Goal: Transaction & Acquisition: Purchase product/service

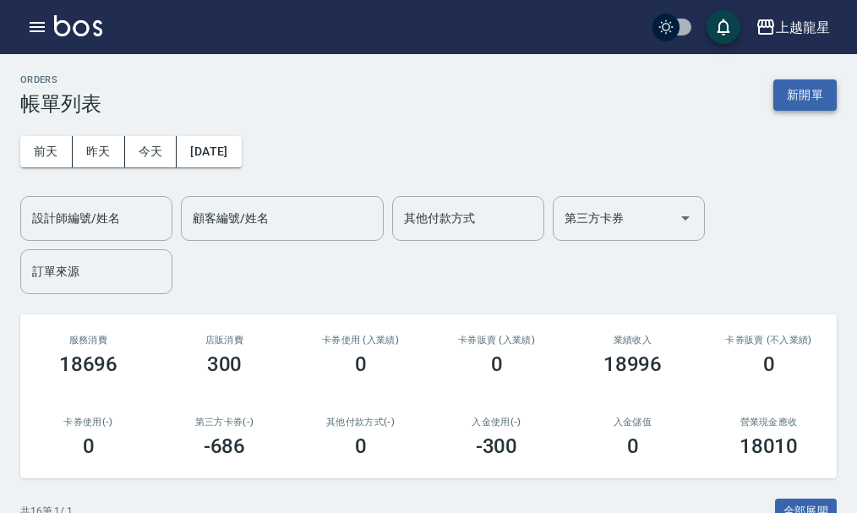
click at [785, 80] on div "ORDERS 帳單列表 新開單" at bounding box center [428, 94] width 816 height 41
click at [792, 87] on button "新開單" at bounding box center [804, 94] width 63 height 31
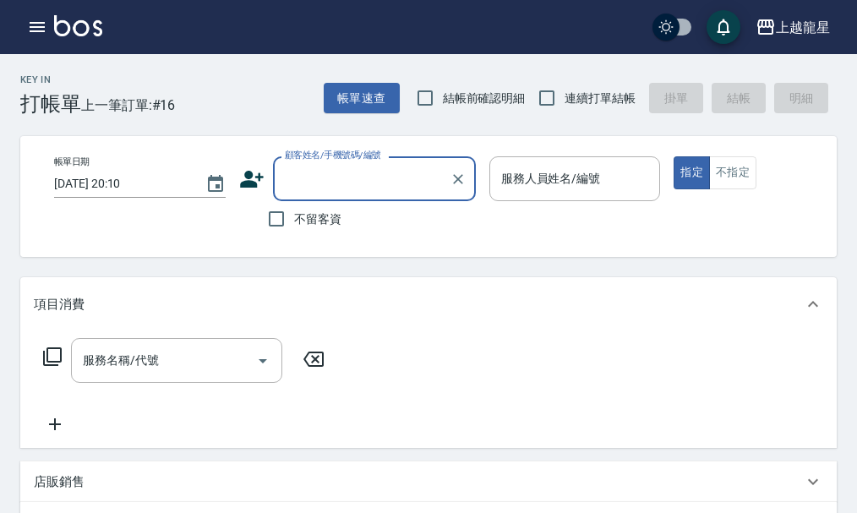
type input "u"
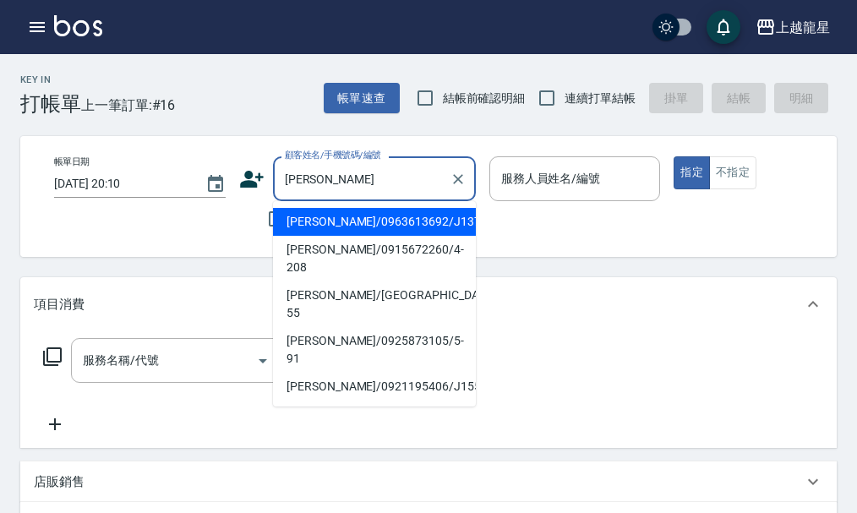
click at [363, 218] on li "[PERSON_NAME]/0963613692/J137" at bounding box center [374, 222] width 203 height 28
type input "[PERSON_NAME]/0963613692/J137"
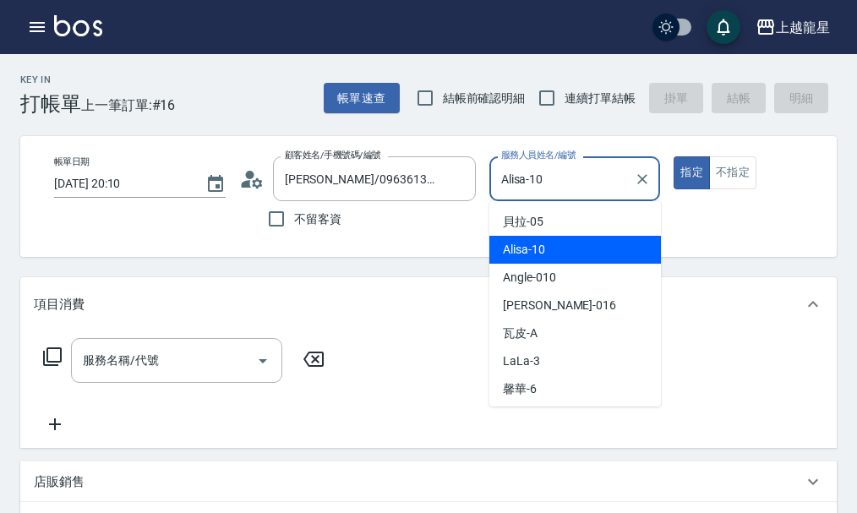
click at [613, 185] on input "Alisa-10" at bounding box center [562, 179] width 131 height 30
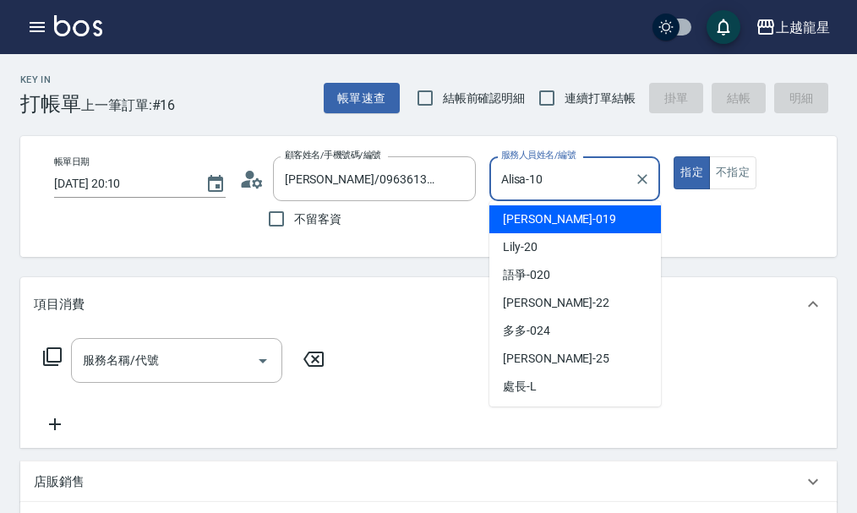
scroll to position [338, 0]
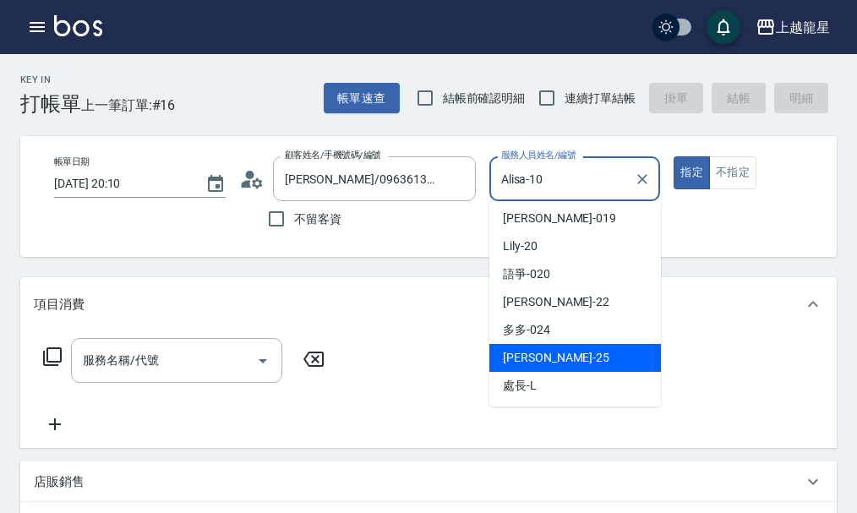
click at [582, 357] on div "淑雲 -25" at bounding box center [575, 358] width 172 height 28
type input "淑雲-25"
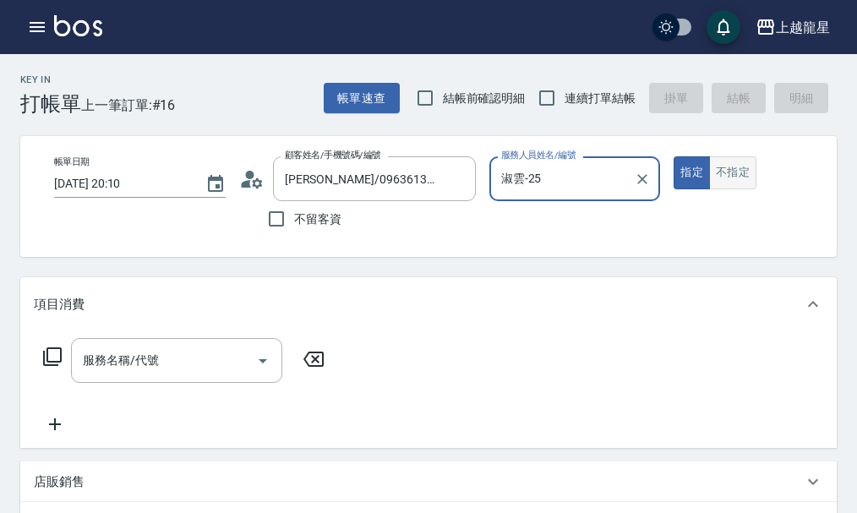
drag, startPoint x: 740, startPoint y: 166, endPoint x: 377, endPoint y: 196, distance: 364.6
click at [739, 166] on button "不指定" at bounding box center [732, 172] width 47 height 33
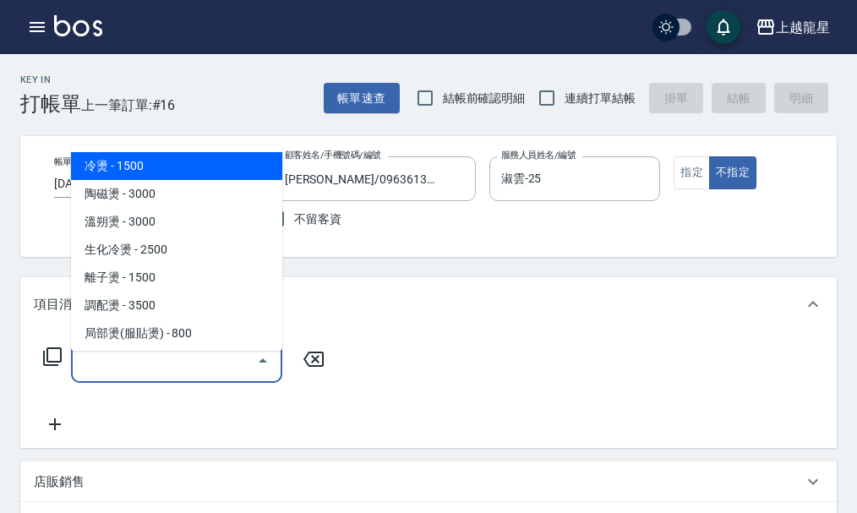
click at [105, 368] on div "服務名稱/代號 服務名稱/代號" at bounding box center [176, 360] width 211 height 45
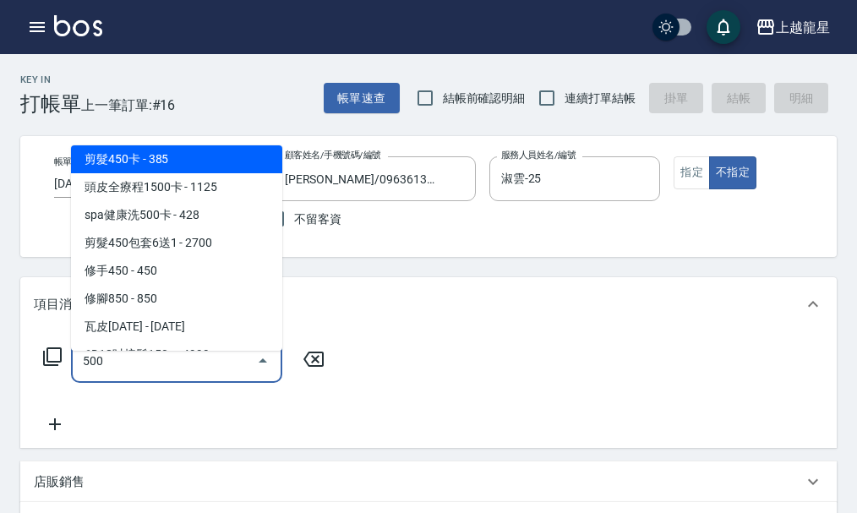
scroll to position [0, 0]
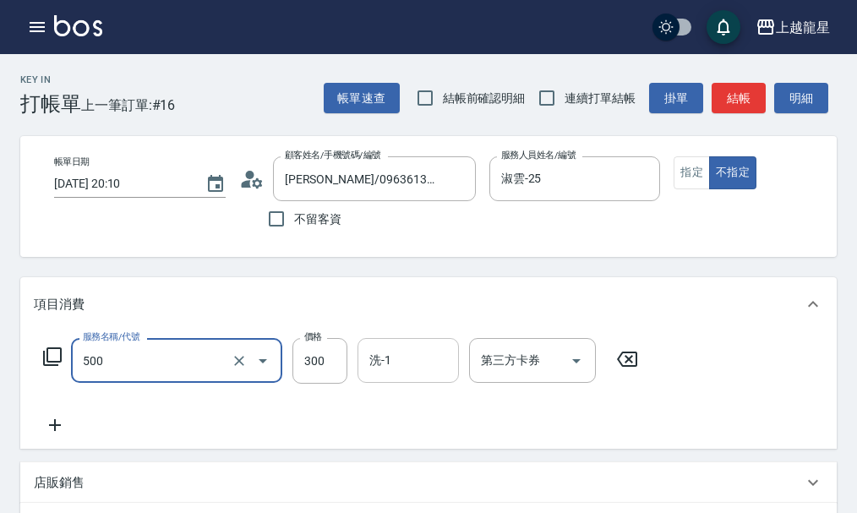
type input "一般洗髮(500)"
click at [440, 373] on input "洗-1" at bounding box center [408, 361] width 86 height 30
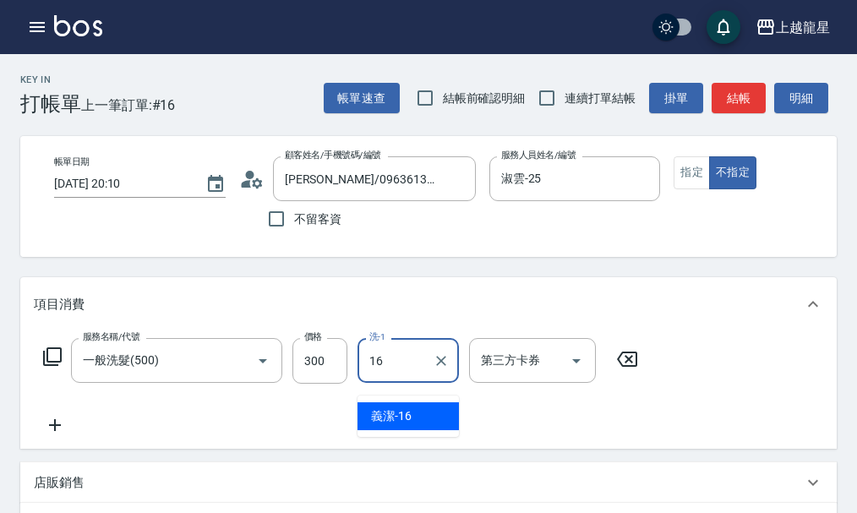
type input "義潔-16"
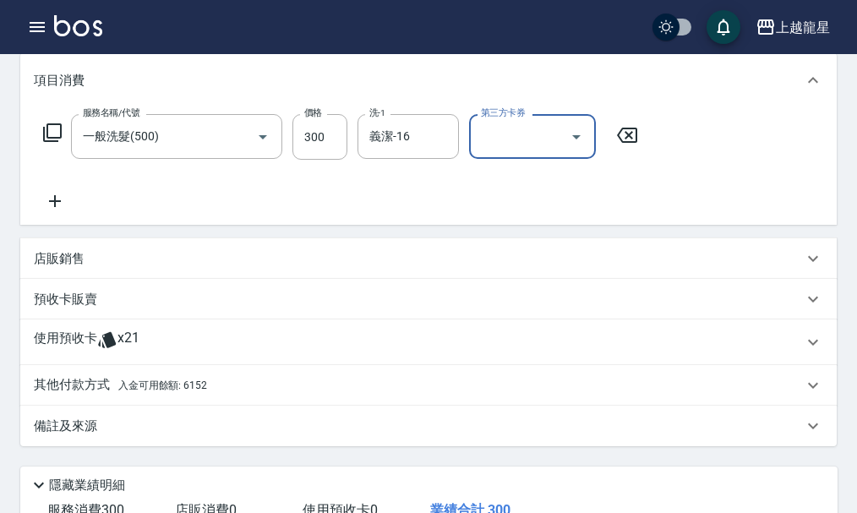
scroll to position [253, 0]
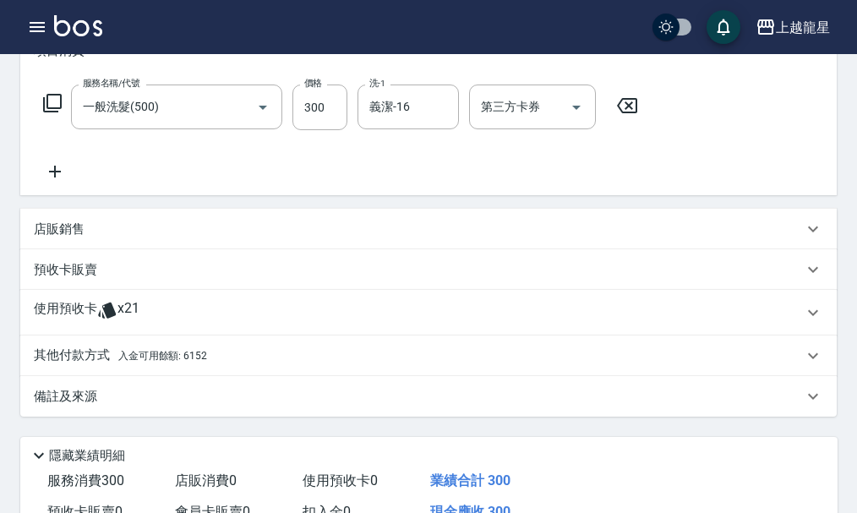
click at [150, 362] on span "入金可用餘額: 6152" at bounding box center [162, 356] width 89 height 12
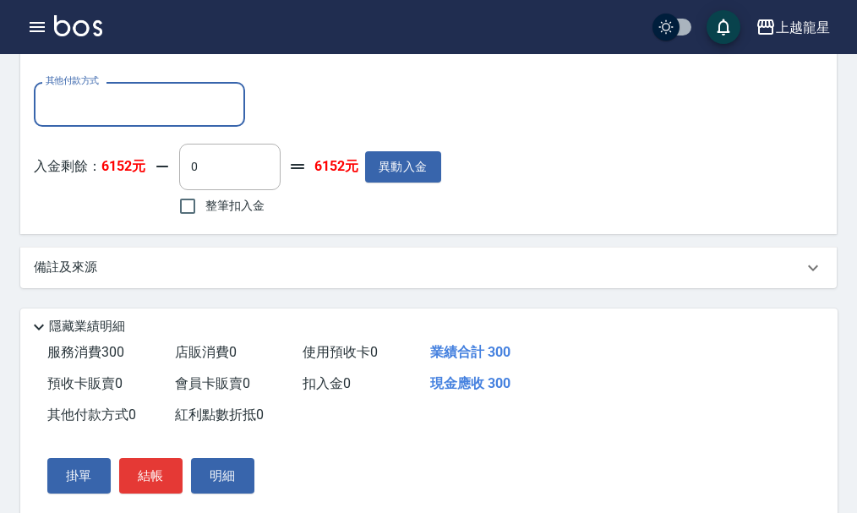
scroll to position [591, 0]
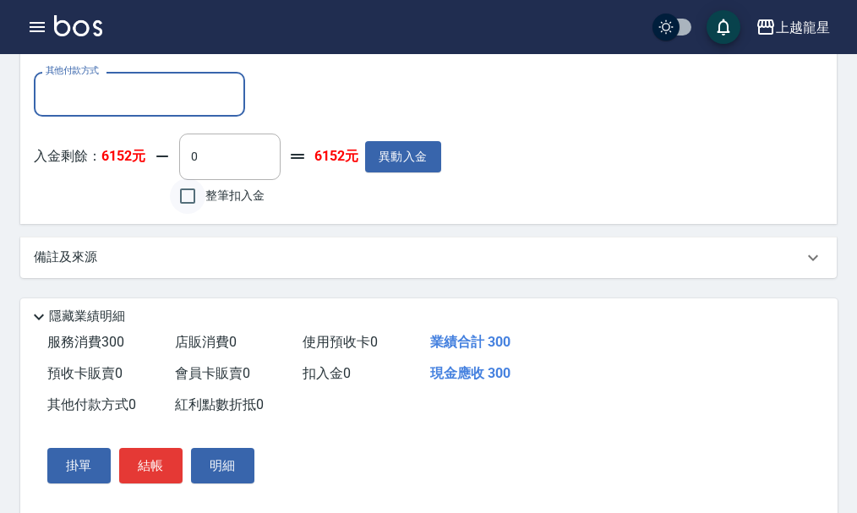
click at [193, 214] on input "整筆扣入金" at bounding box center [187, 195] width 35 height 35
checkbox input "true"
type input "300"
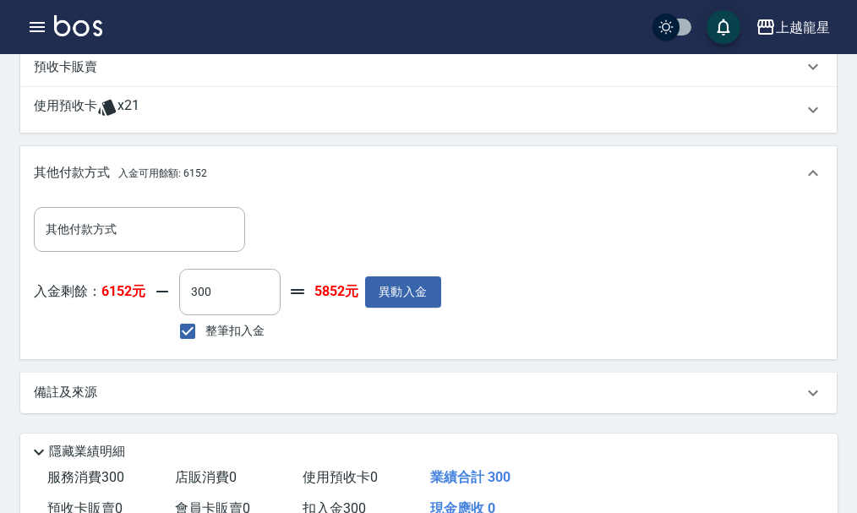
scroll to position [650, 0]
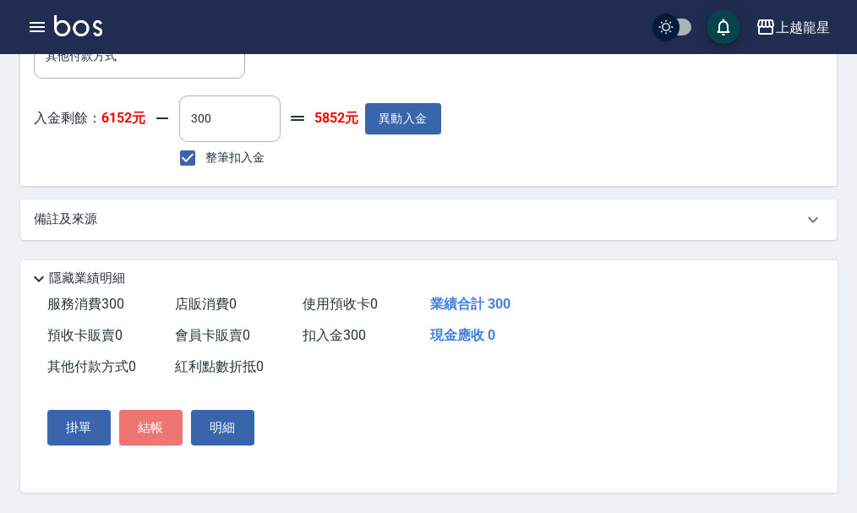
click at [143, 444] on button "結帳" at bounding box center [150, 427] width 63 height 35
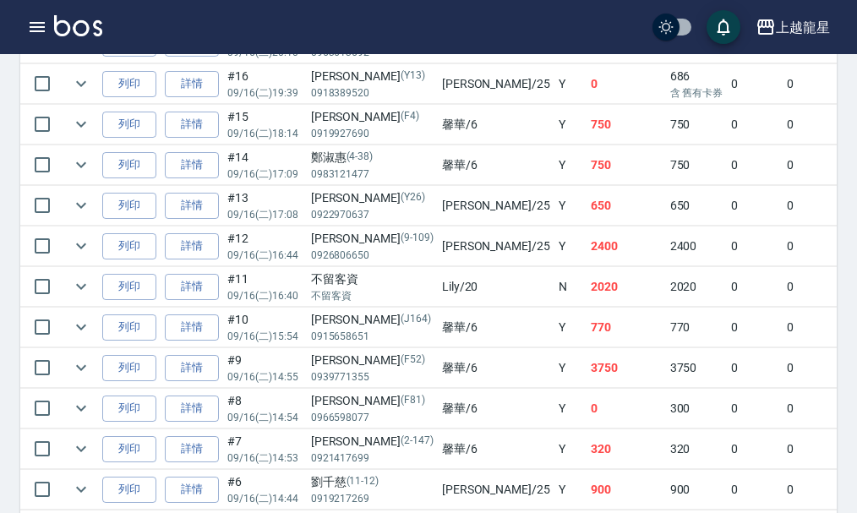
scroll to position [507, 0]
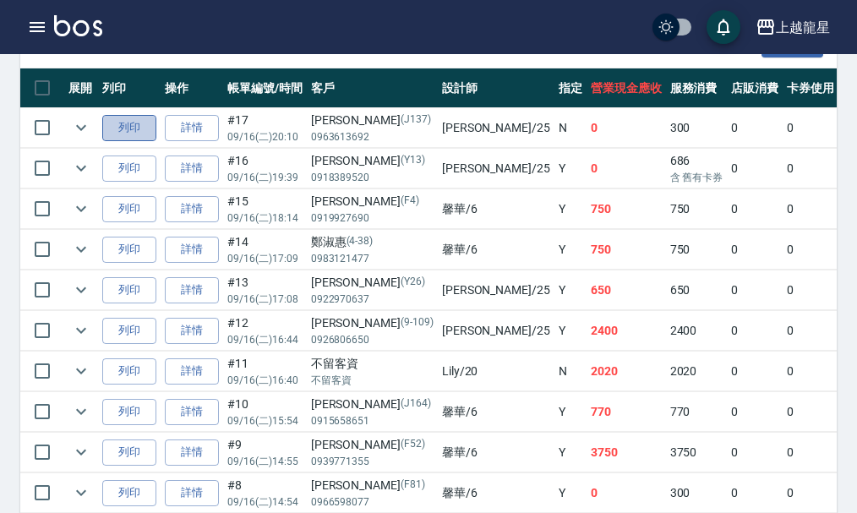
click at [125, 127] on button "列印" at bounding box center [129, 128] width 54 height 26
click at [90, 29] on img at bounding box center [78, 25] width 48 height 21
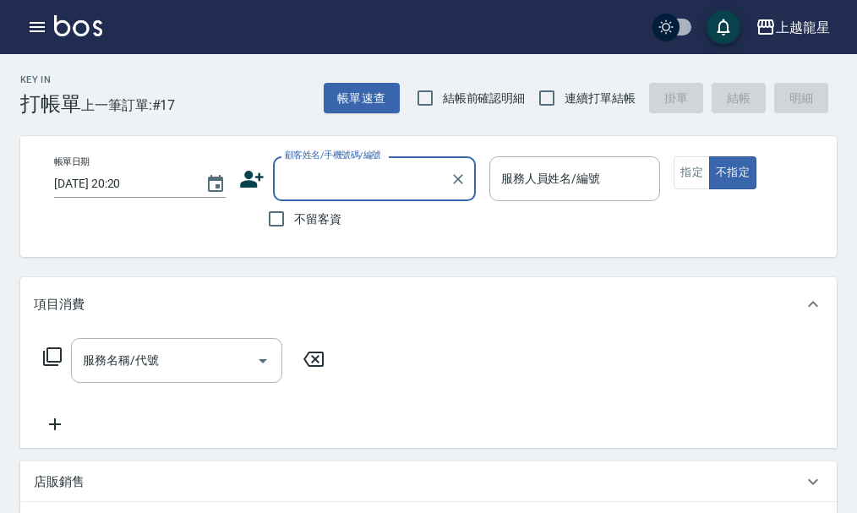
click at [321, 183] on input "顧客姓名/手機號碼/編號" at bounding box center [362, 179] width 162 height 30
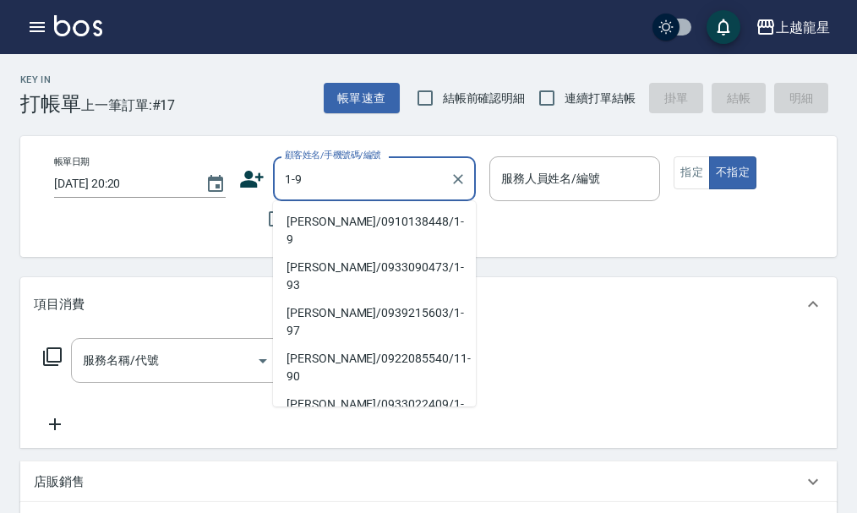
click at [353, 220] on li "[PERSON_NAME]/0910138448/1-9" at bounding box center [374, 231] width 203 height 46
type input "[PERSON_NAME]/0910138448/1-9"
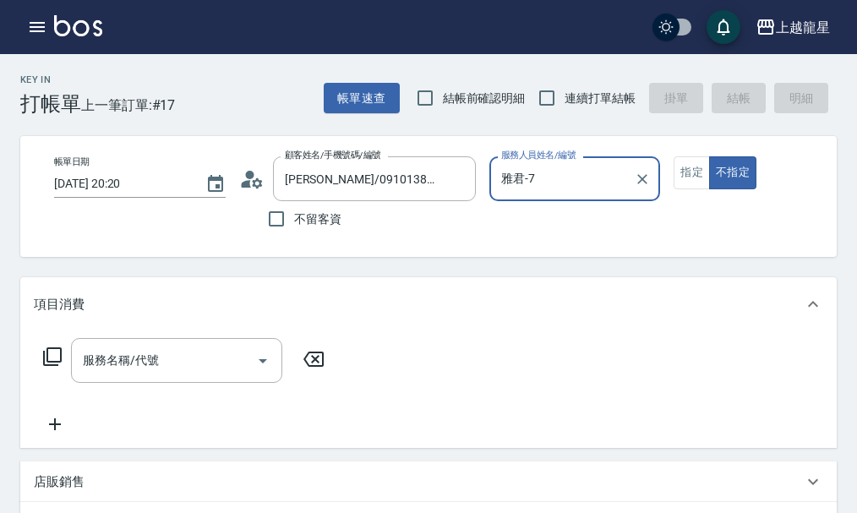
type input "雅君-7"
click at [642, 180] on icon "Clear" at bounding box center [643, 179] width 10 height 10
click at [589, 185] on input "服務人員姓名/編號" at bounding box center [575, 179] width 156 height 30
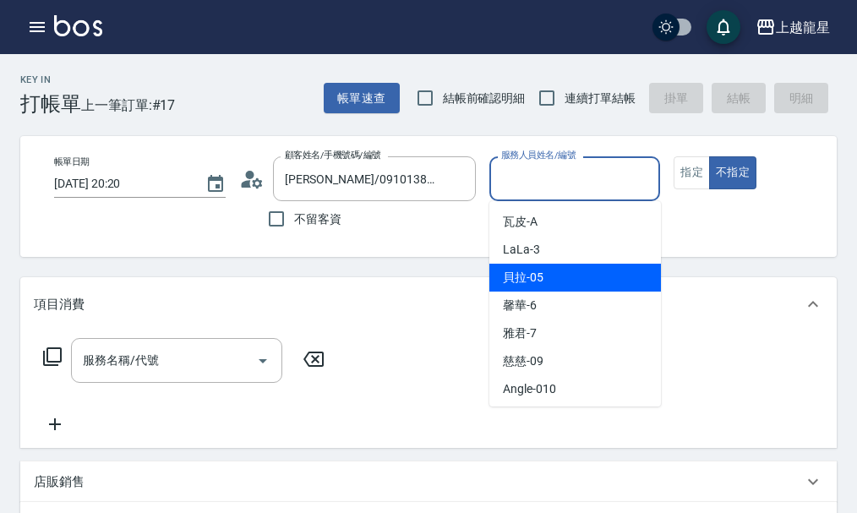
scroll to position [338, 0]
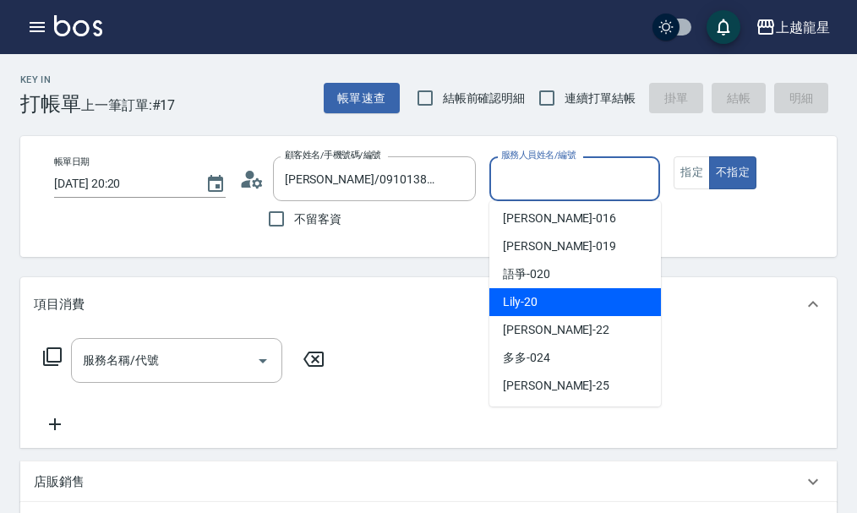
click at [530, 302] on span "Lily -20" at bounding box center [520, 302] width 35 height 18
type input "Lily-20"
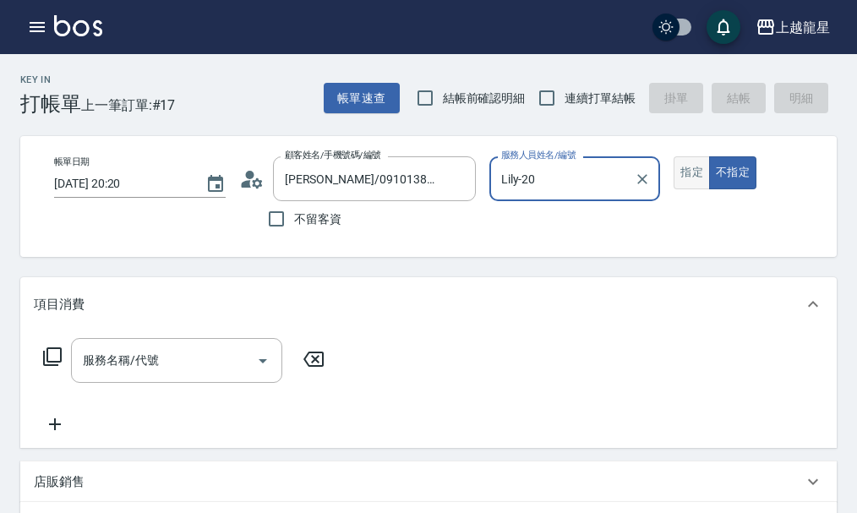
click at [693, 170] on button "指定" at bounding box center [691, 172] width 36 height 33
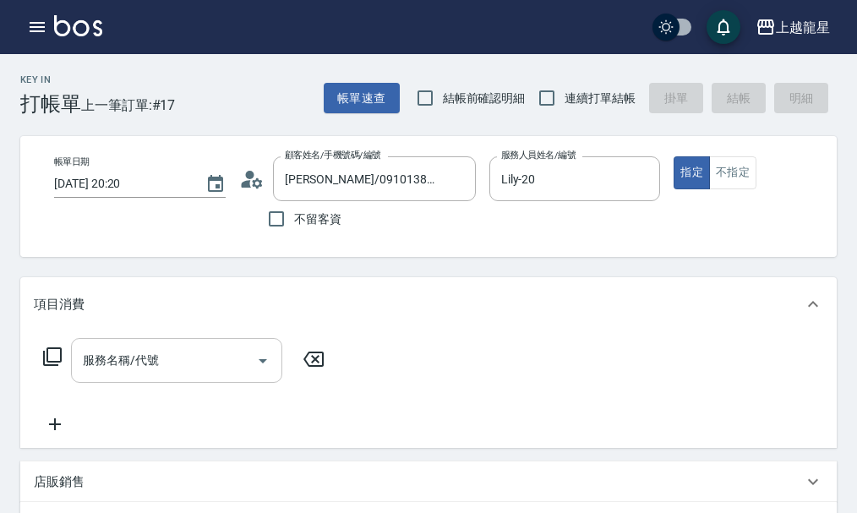
click at [129, 383] on div "服務名稱/代號" at bounding box center [176, 360] width 211 height 45
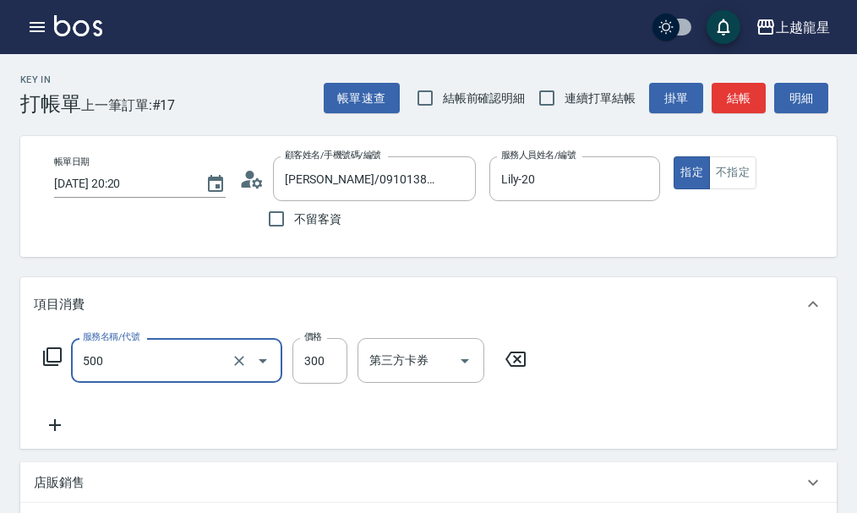
type input "一般洗髮(500)"
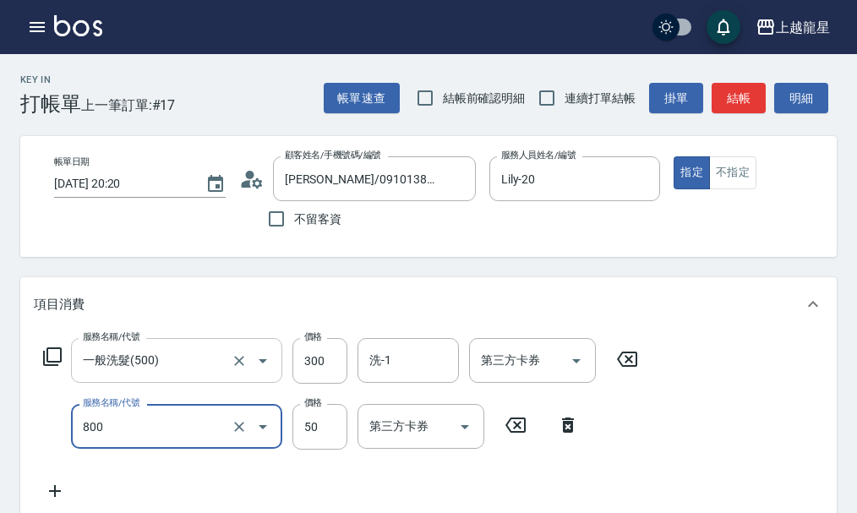
type input "快速修護(800)"
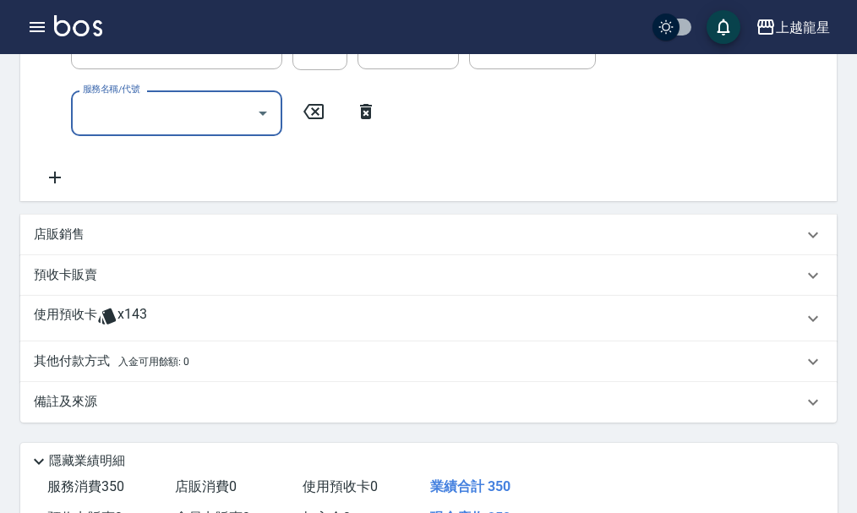
scroll to position [582, 0]
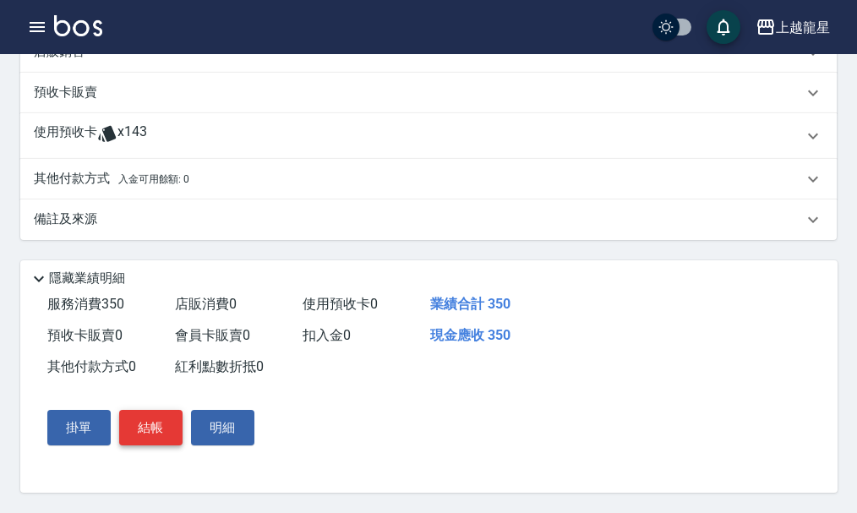
click at [133, 417] on button "結帳" at bounding box center [150, 427] width 63 height 35
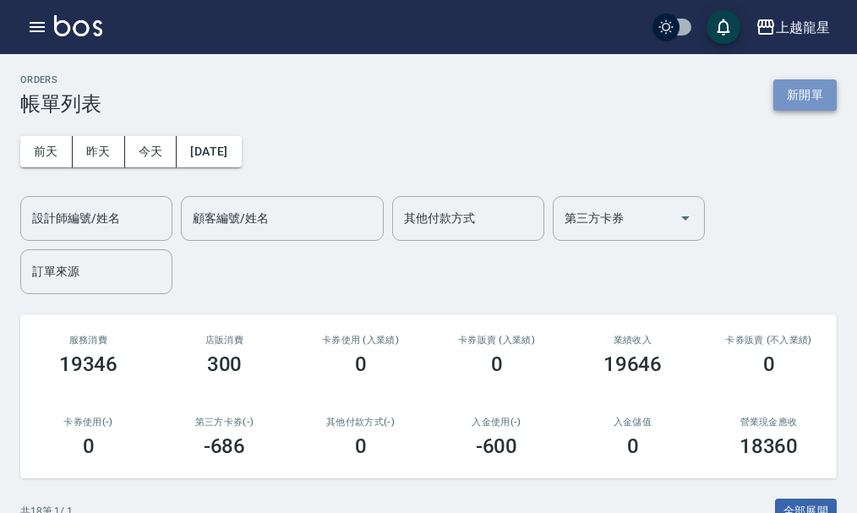
click at [801, 89] on button "新開單" at bounding box center [804, 94] width 63 height 31
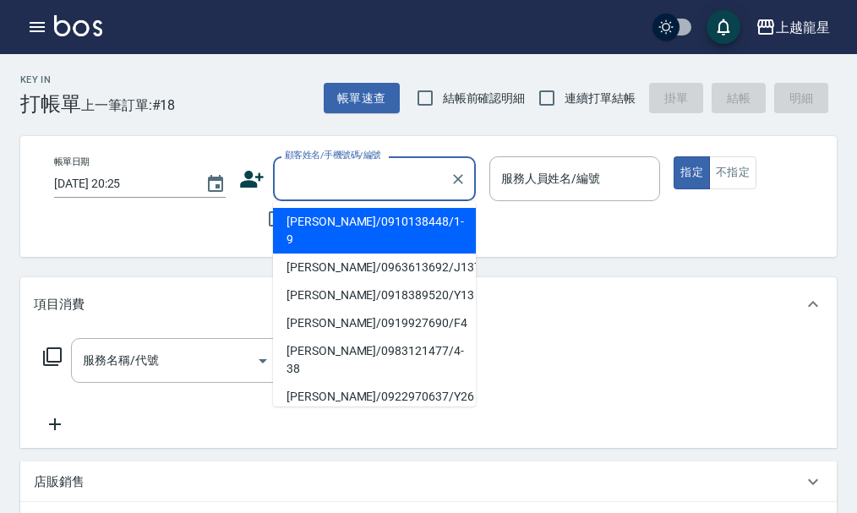
click at [391, 167] on input "顧客姓名/手機號碼/編號" at bounding box center [362, 179] width 162 height 30
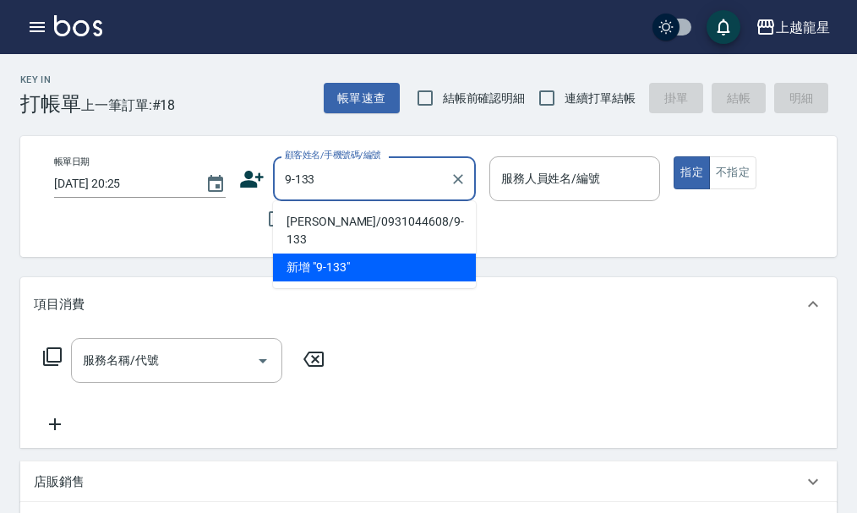
click at [358, 224] on li "[PERSON_NAME]/0931044608/9-133" at bounding box center [374, 231] width 203 height 46
type input "[PERSON_NAME]/0931044608/9-133"
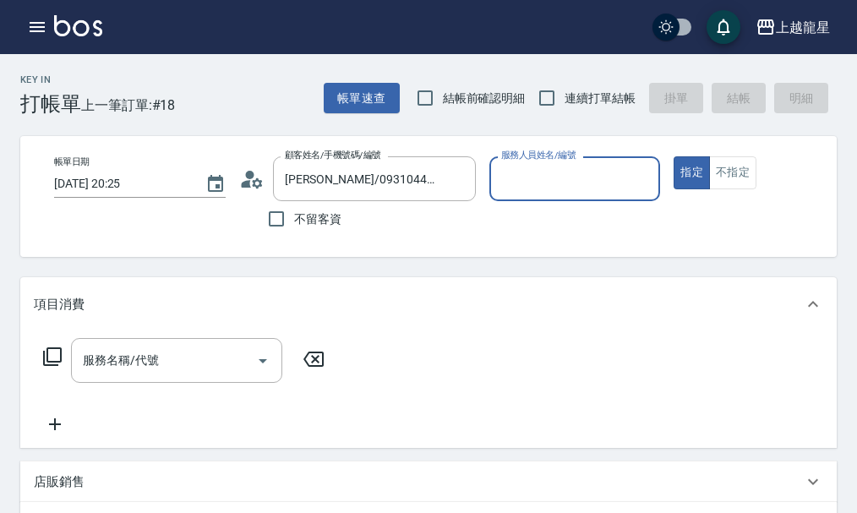
type input "馨華-6"
click at [211, 375] on input "服務名稱/代號" at bounding box center [164, 361] width 171 height 30
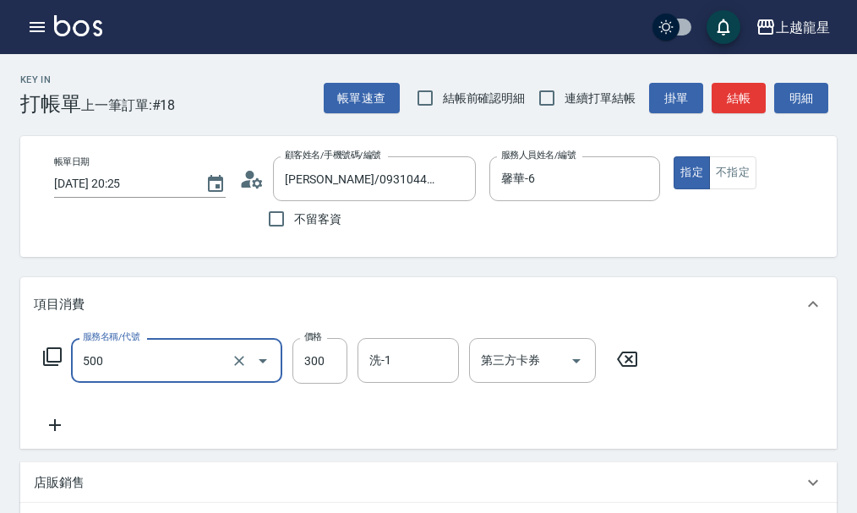
type input "一般洗髮(500)"
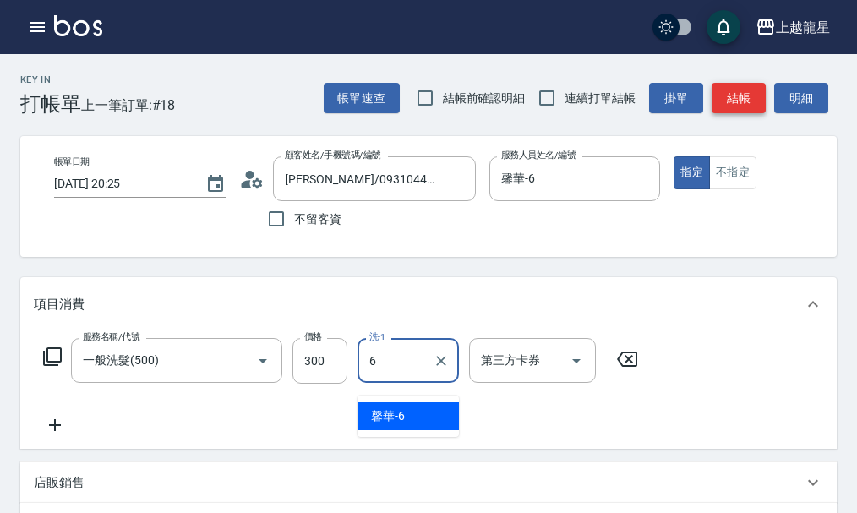
type input "馨華-6"
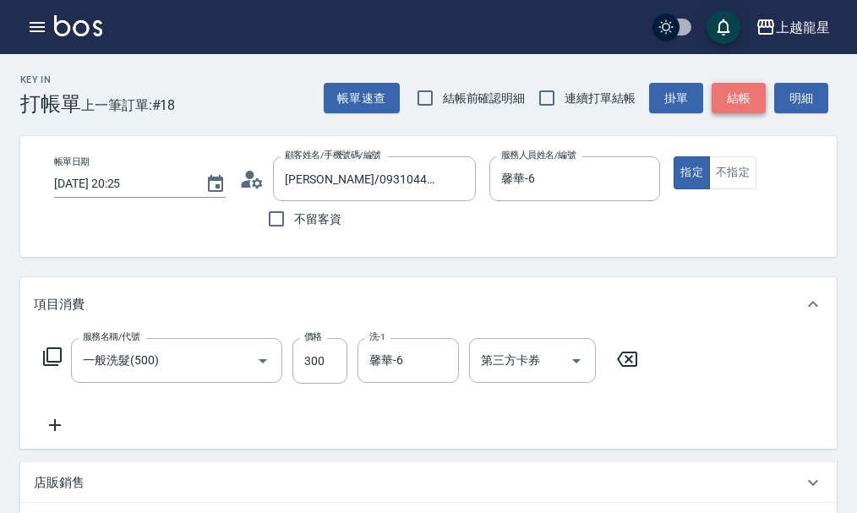
click at [737, 99] on button "結帳" at bounding box center [738, 98] width 54 height 31
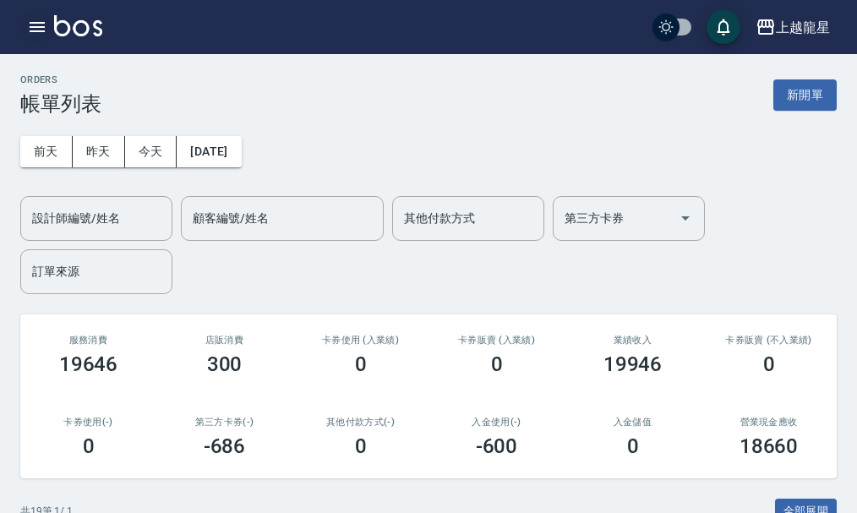
click at [30, 19] on icon "button" at bounding box center [37, 27] width 20 height 20
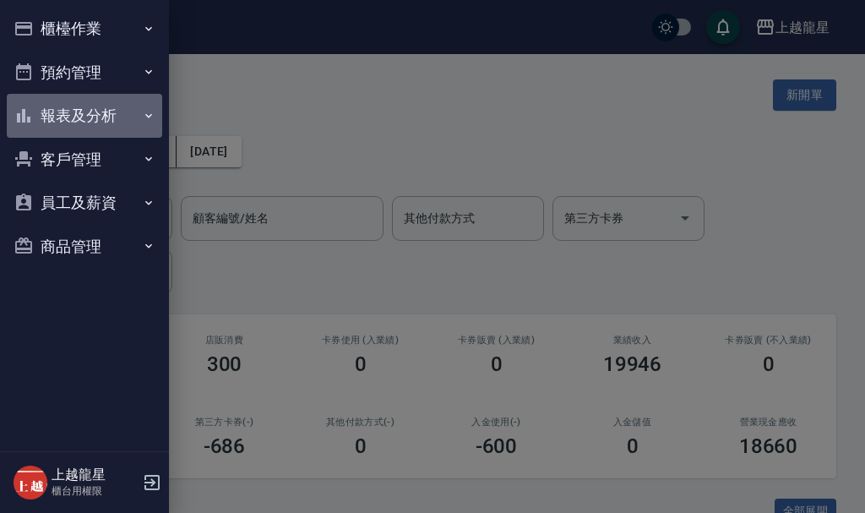
click at [86, 111] on button "報表及分析" at bounding box center [84, 116] width 155 height 44
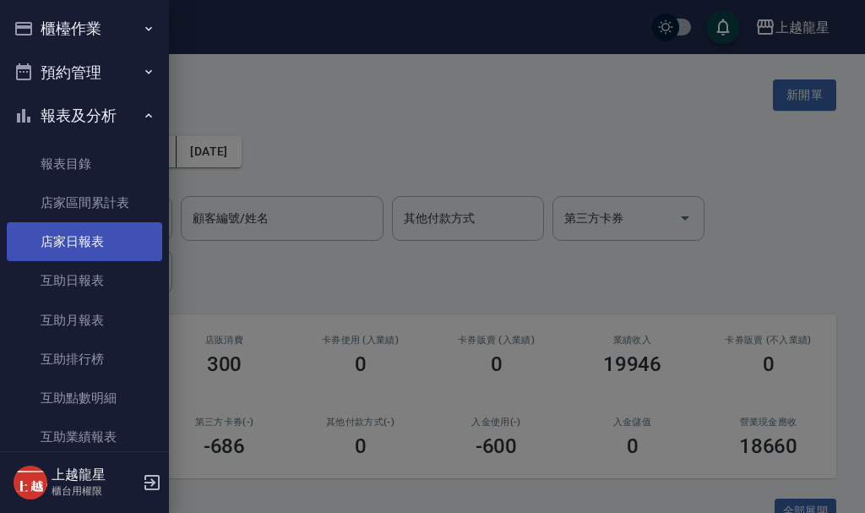
click at [72, 244] on link "店家日報表" at bounding box center [84, 241] width 155 height 39
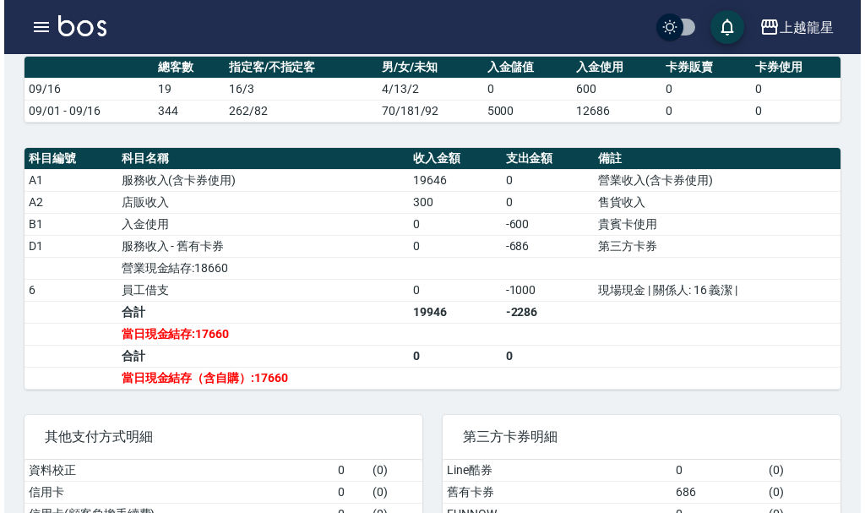
scroll to position [169, 0]
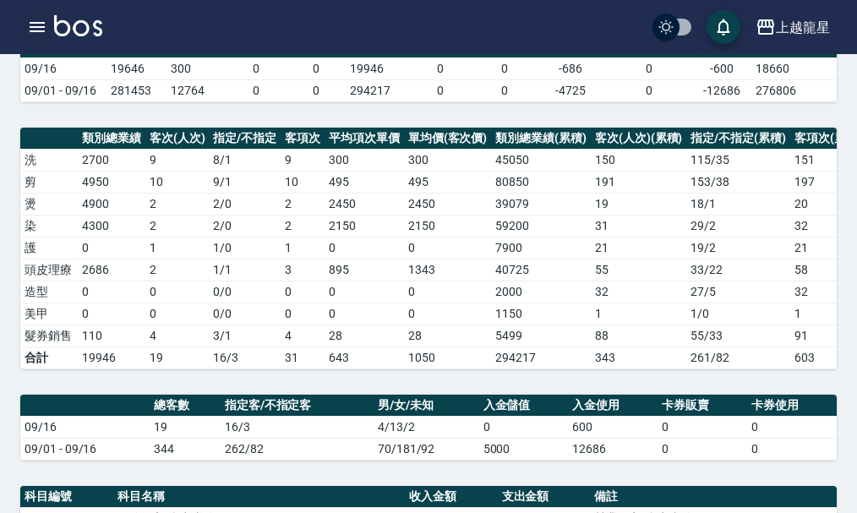
click at [33, 26] on icon "button" at bounding box center [37, 27] width 15 height 10
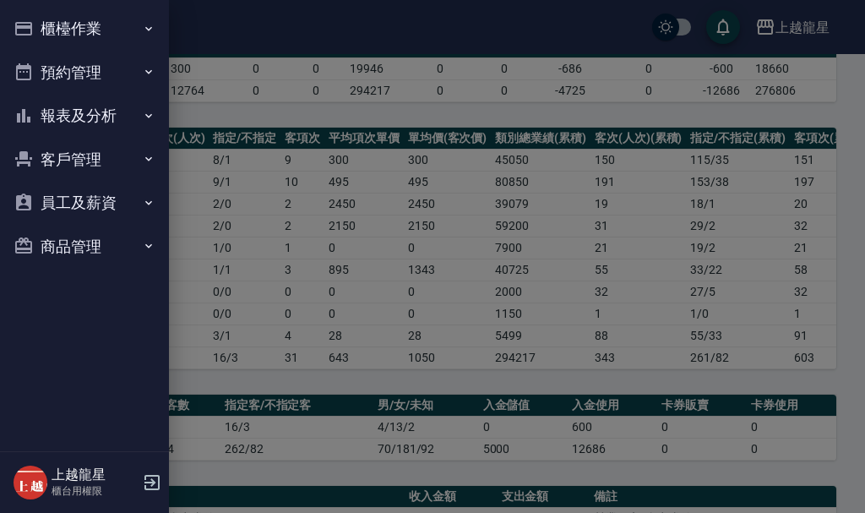
click at [101, 30] on button "櫃檯作業" at bounding box center [84, 29] width 155 height 44
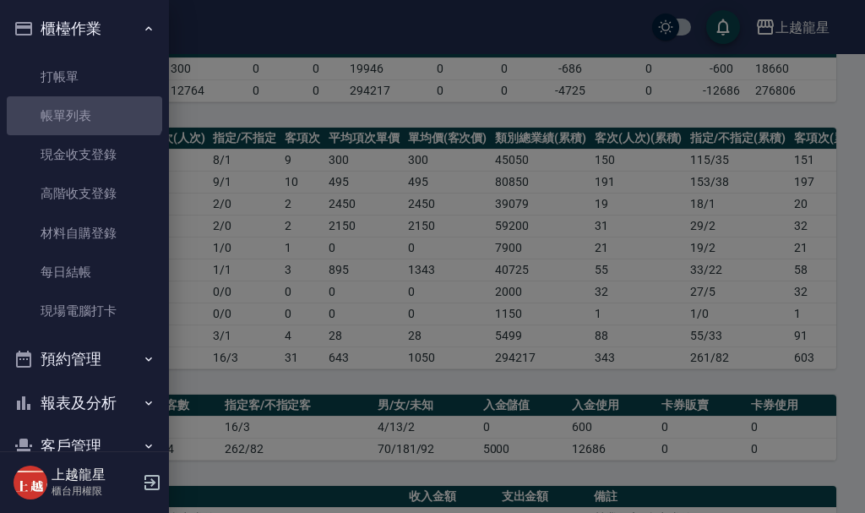
drag, startPoint x: 83, startPoint y: 99, endPoint x: 274, endPoint y: 196, distance: 214.3
click at [83, 100] on link "帳單列表" at bounding box center [84, 115] width 155 height 39
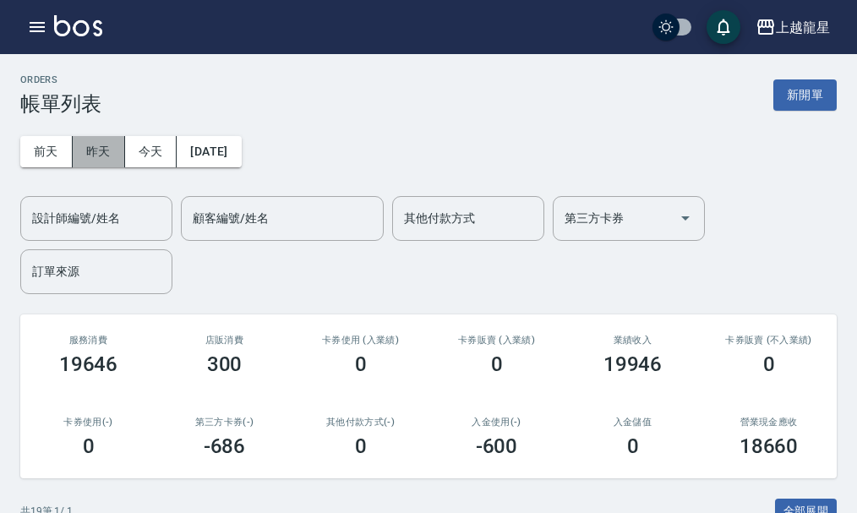
click at [123, 144] on button "昨天" at bounding box center [99, 151] width 52 height 31
click at [153, 126] on div "[DATE] [DATE] [DATE] [DATE] 設計師編號/姓名 設計師編號/姓名 顧客編號/姓名 顧客編號/姓名 其他付款方式 其他付款方式 第三方…" at bounding box center [428, 205] width 816 height 178
click at [127, 223] on input "設計師編號/姓名" at bounding box center [96, 219] width 137 height 30
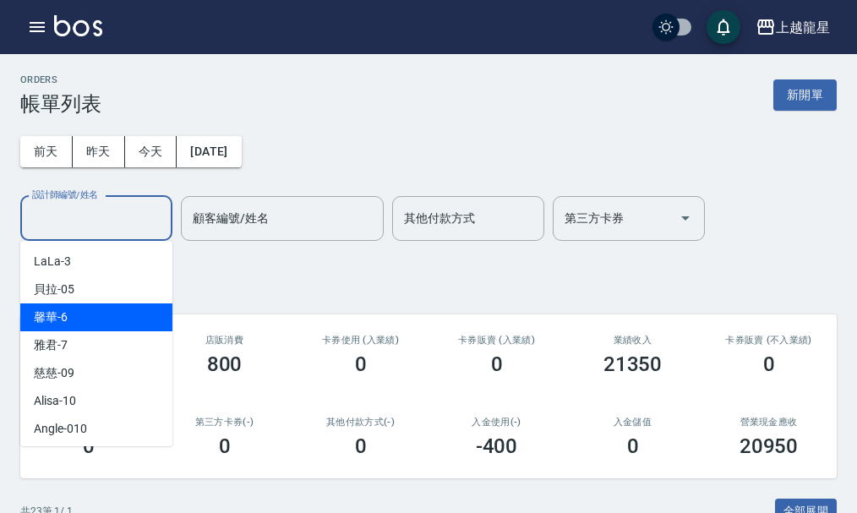
click at [75, 311] on div "馨華 -6" at bounding box center [96, 317] width 152 height 28
type input "馨華-6"
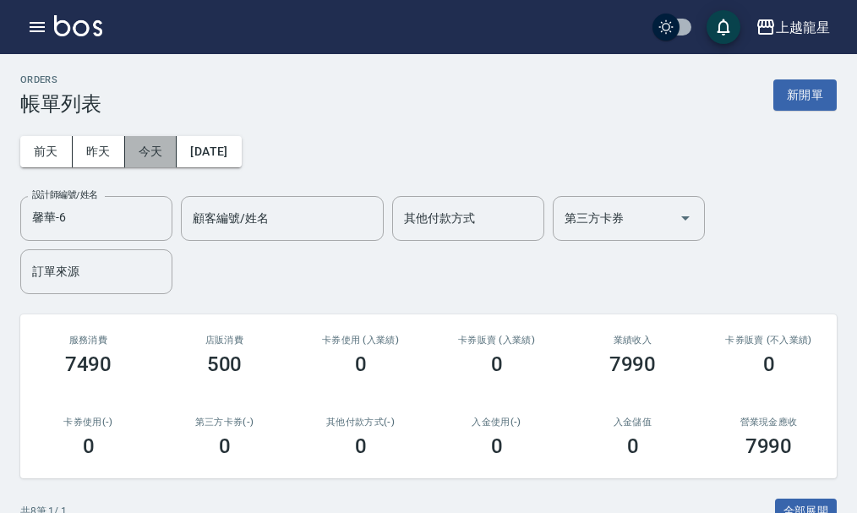
click at [161, 153] on button "今天" at bounding box center [151, 151] width 52 height 31
click at [151, 217] on icon "Clear" at bounding box center [154, 218] width 17 height 17
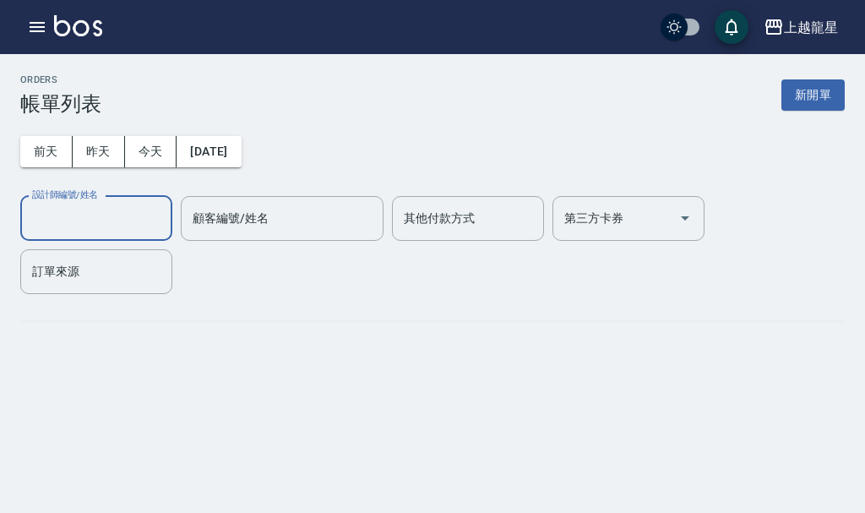
click at [102, 218] on input "設計師編號/姓名" at bounding box center [96, 219] width 137 height 30
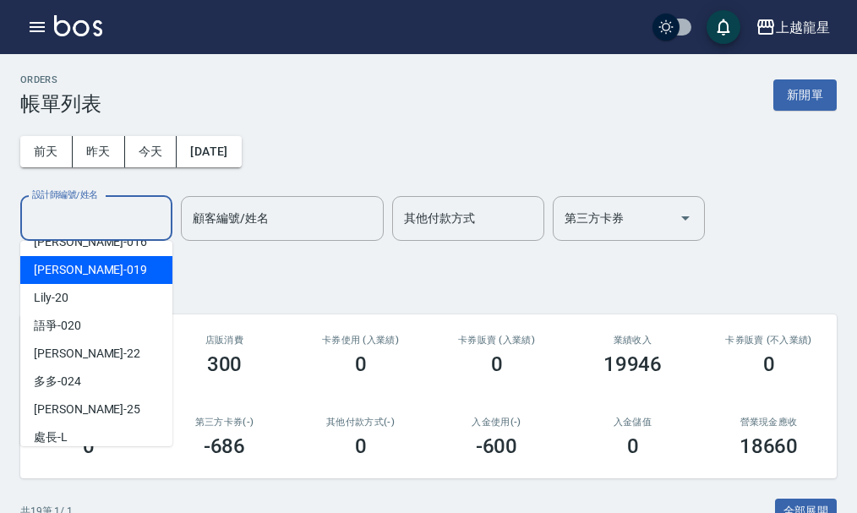
scroll to position [338, 0]
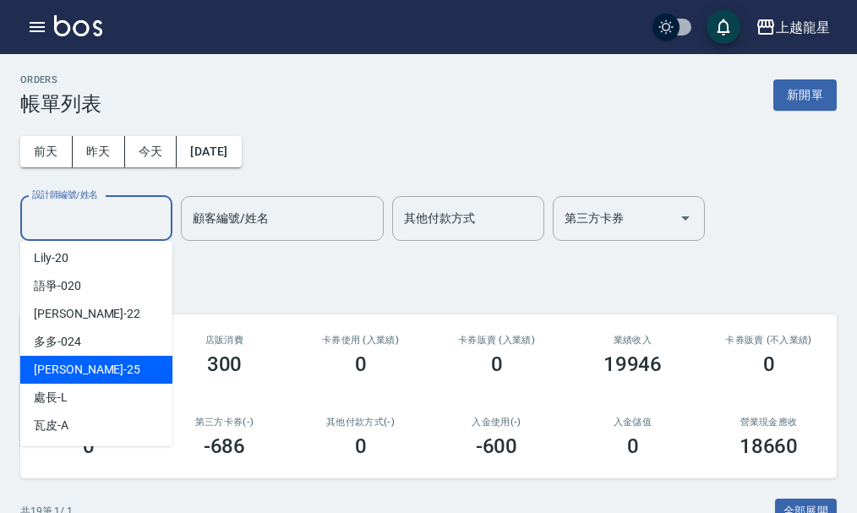
click at [74, 362] on span "淑雲 -25" at bounding box center [87, 370] width 106 height 18
type input "淑雲-25"
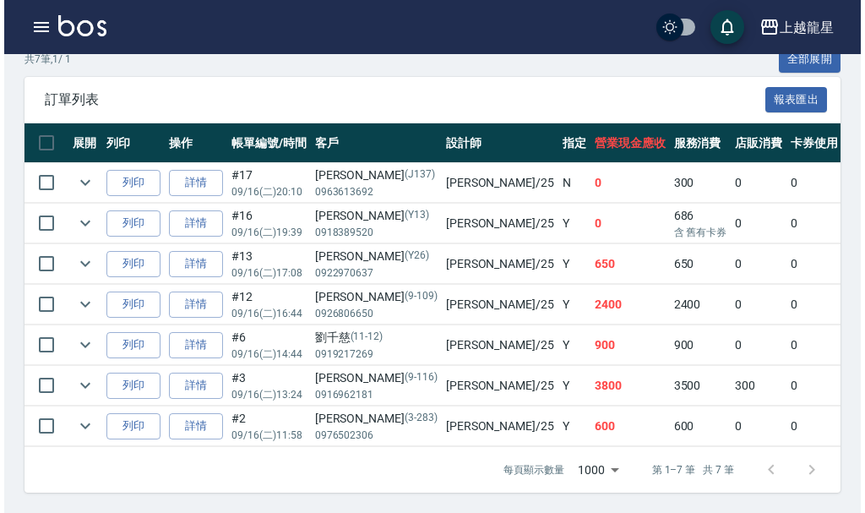
scroll to position [465, 0]
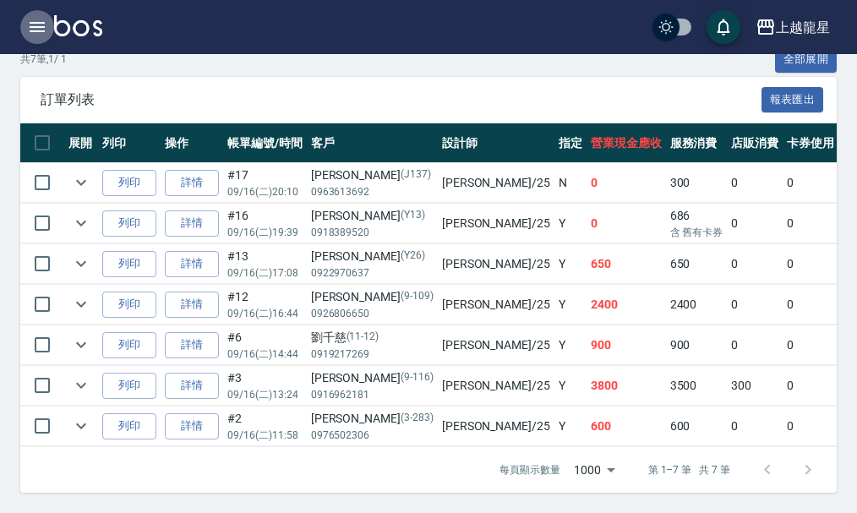
click at [44, 35] on icon "button" at bounding box center [37, 27] width 20 height 20
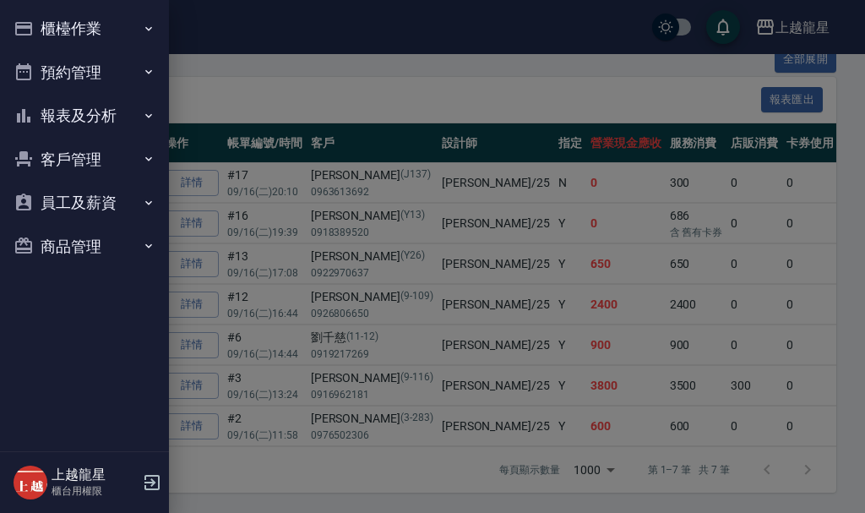
click at [88, 54] on button "預約管理" at bounding box center [84, 73] width 155 height 44
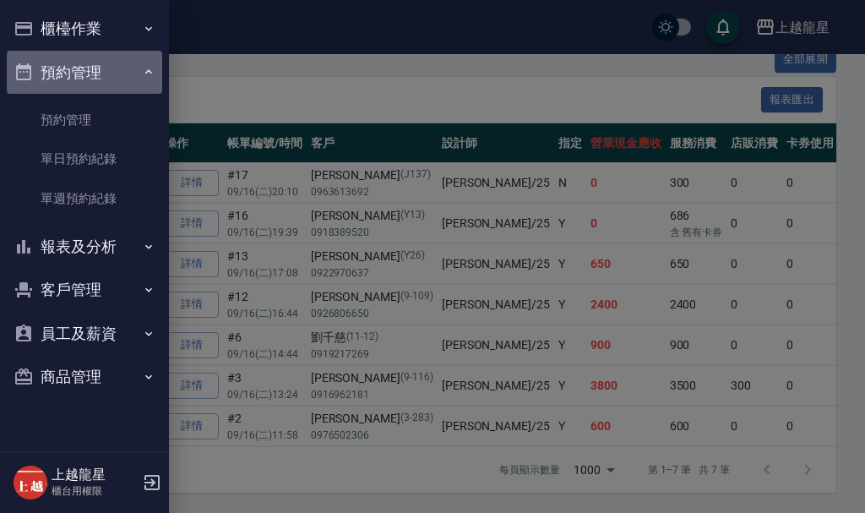
click at [94, 63] on button "預約管理" at bounding box center [84, 73] width 155 height 44
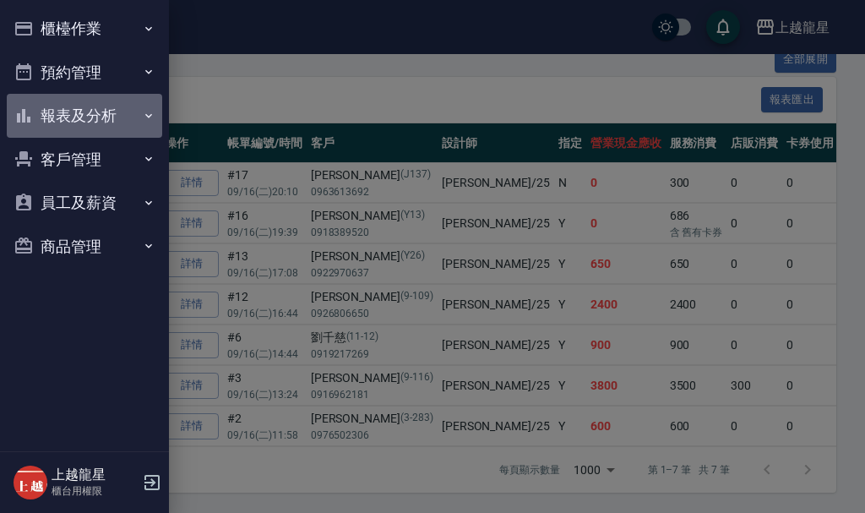
click at [71, 122] on button "報表及分析" at bounding box center [84, 116] width 155 height 44
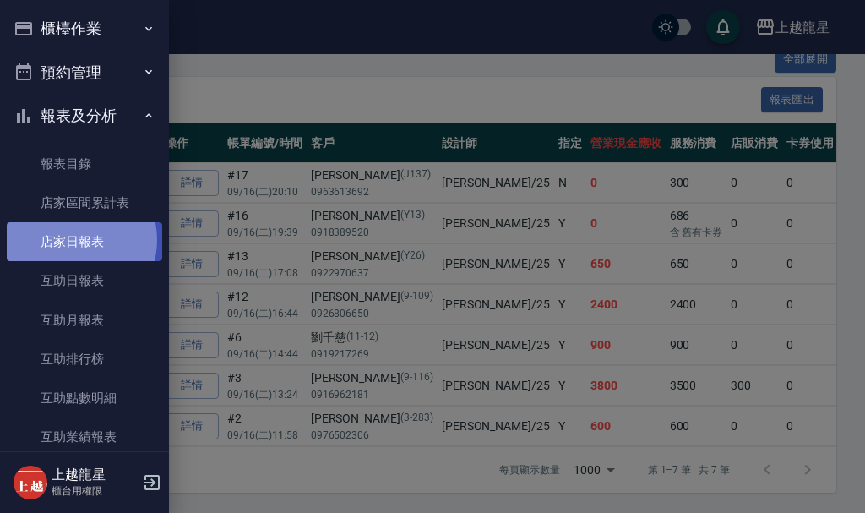
click at [69, 240] on link "店家日報表" at bounding box center [84, 241] width 155 height 39
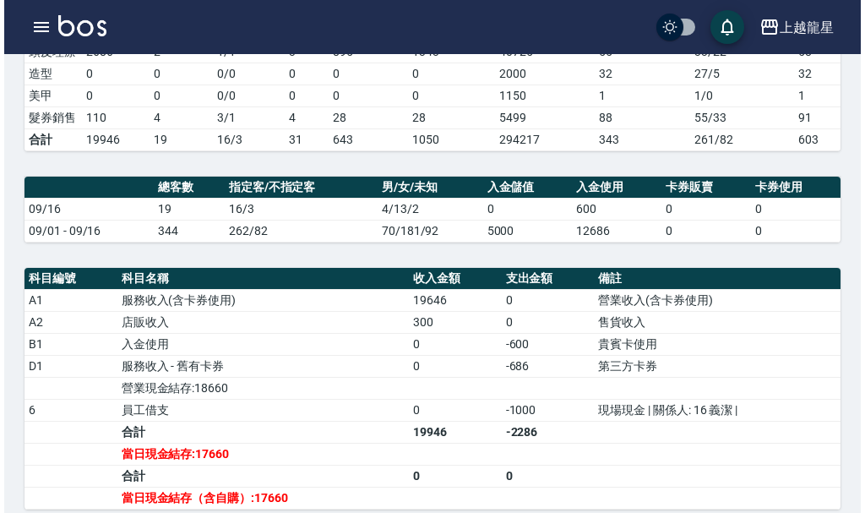
scroll to position [84, 0]
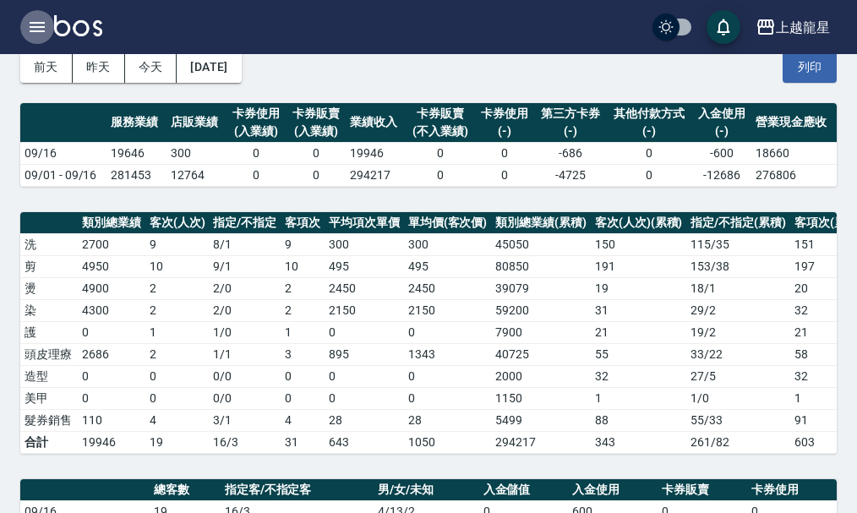
click at [31, 29] on icon "button" at bounding box center [37, 27] width 20 height 20
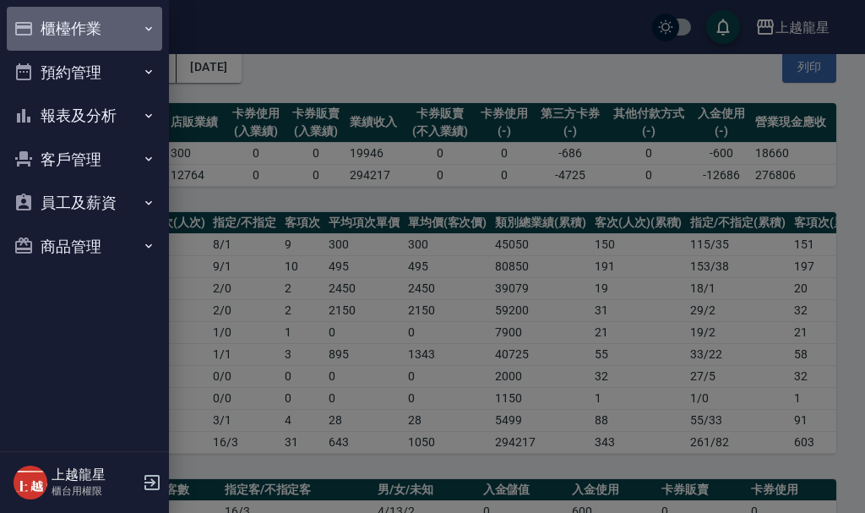
click at [55, 23] on button "櫃檯作業" at bounding box center [84, 29] width 155 height 44
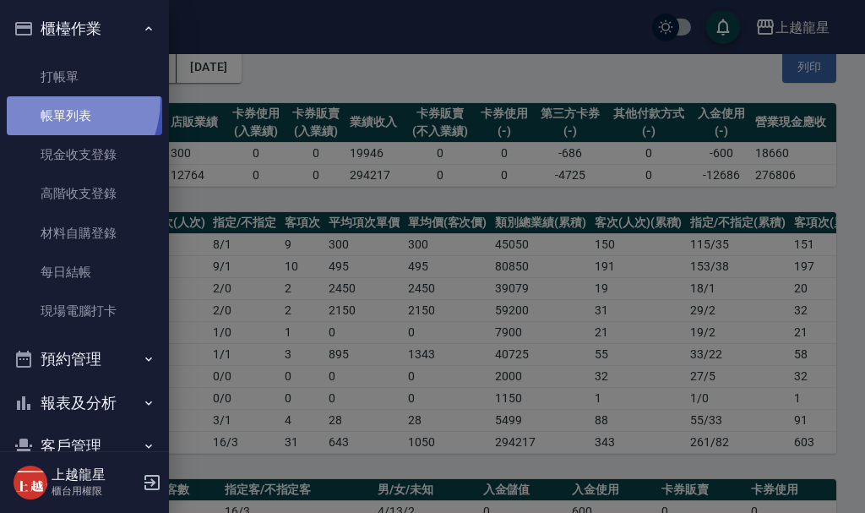
click at [48, 100] on link "帳單列表" at bounding box center [84, 115] width 155 height 39
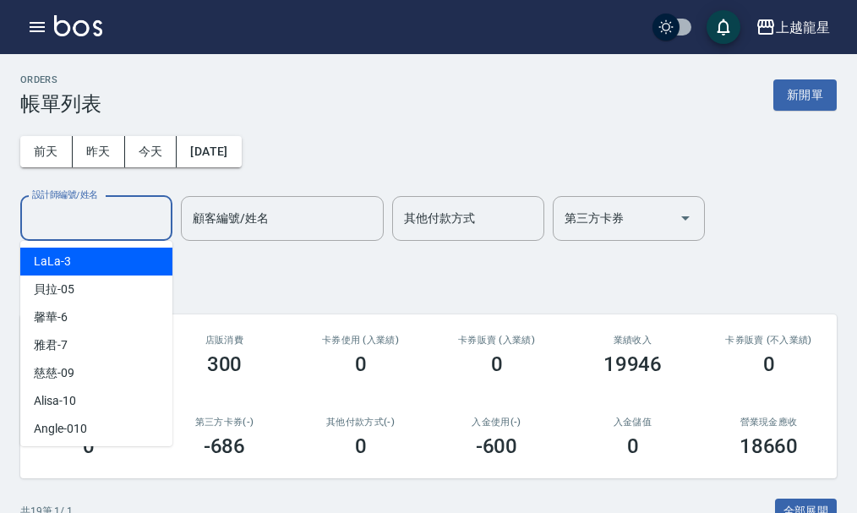
click at [115, 227] on input "設計師編號/姓名" at bounding box center [96, 219] width 137 height 30
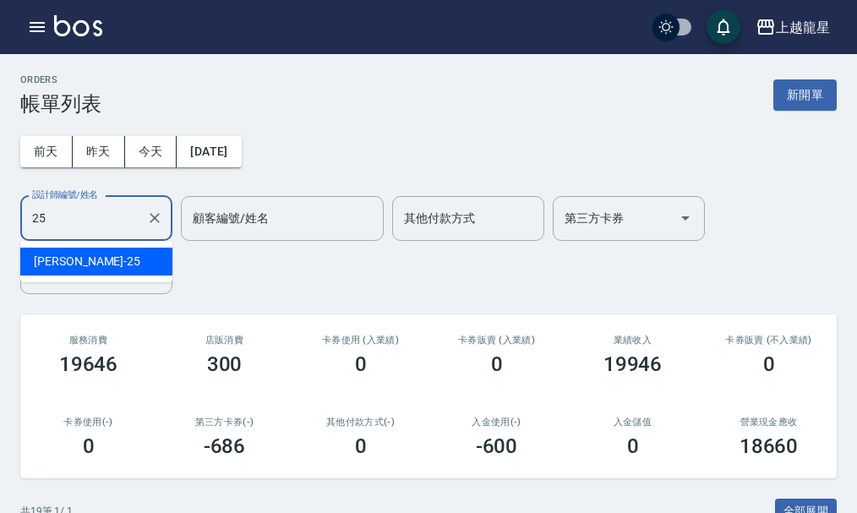
type input "淑雲-25"
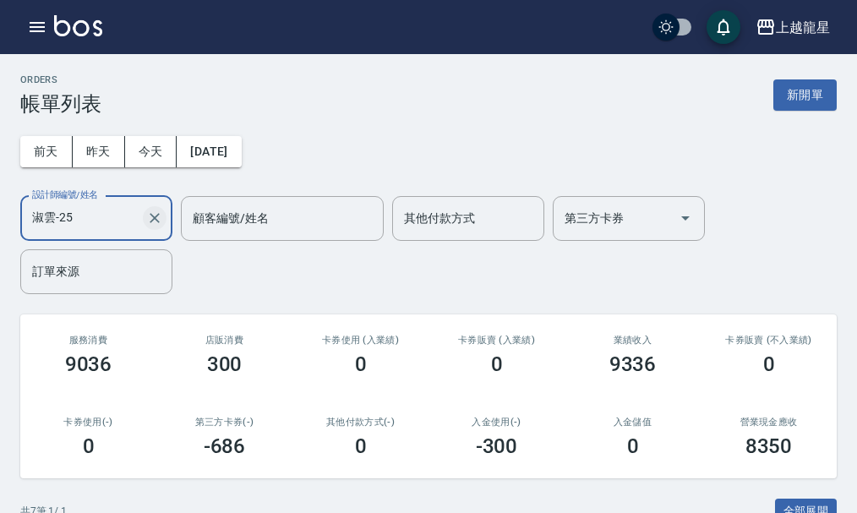
click at [151, 215] on icon "Clear" at bounding box center [155, 218] width 10 height 10
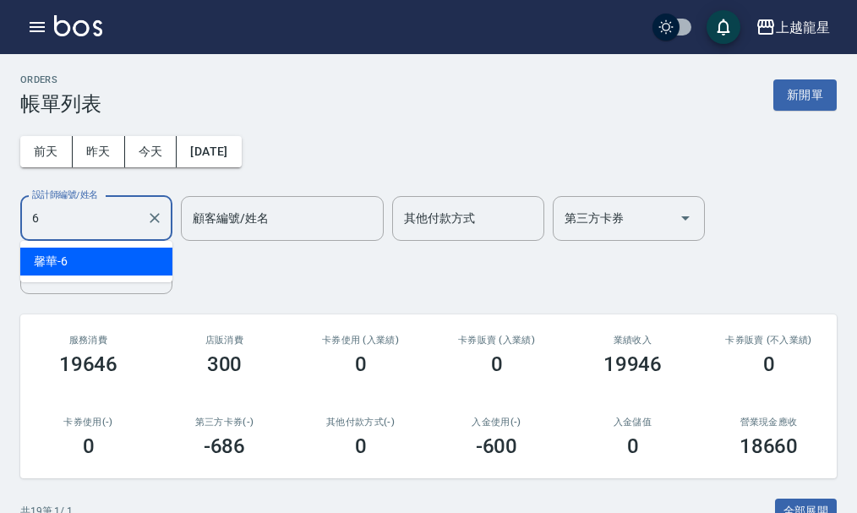
click at [118, 264] on div "馨華 -6" at bounding box center [96, 262] width 152 height 28
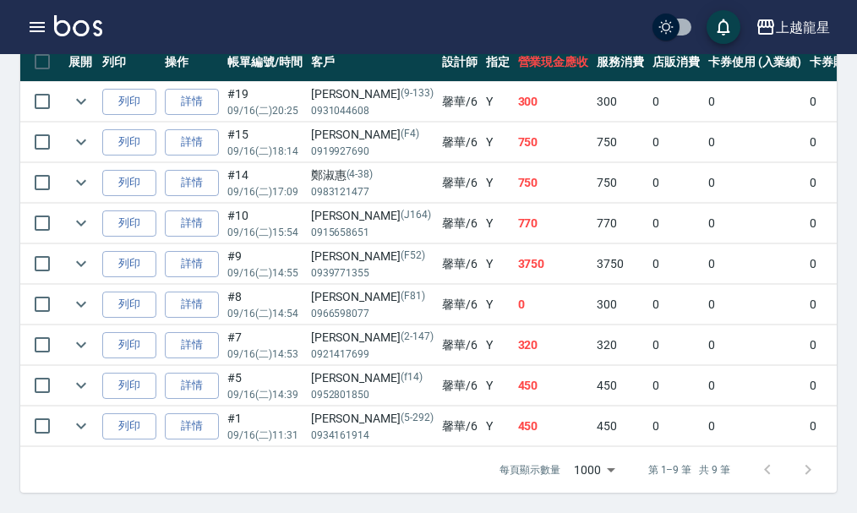
scroll to position [546, 0]
type input "馨華-6"
click at [74, 253] on icon "expand row" at bounding box center [81, 263] width 20 height 20
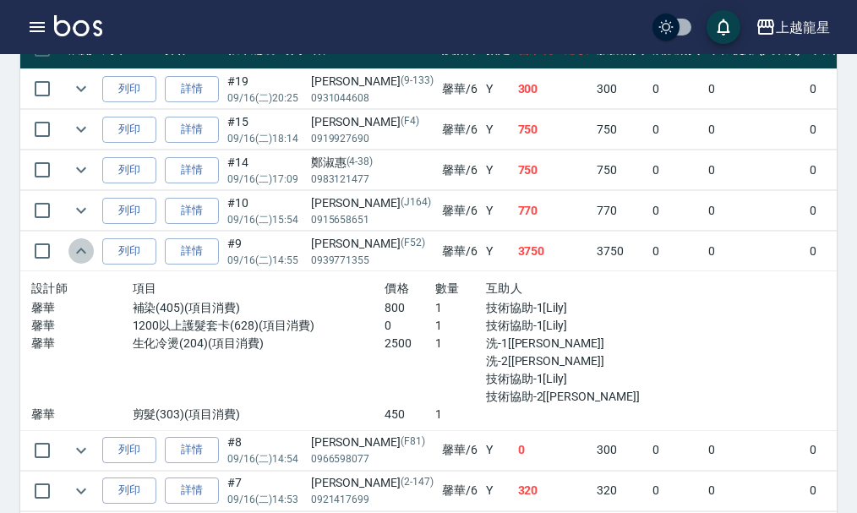
click at [75, 250] on icon "expand row" at bounding box center [81, 251] width 20 height 20
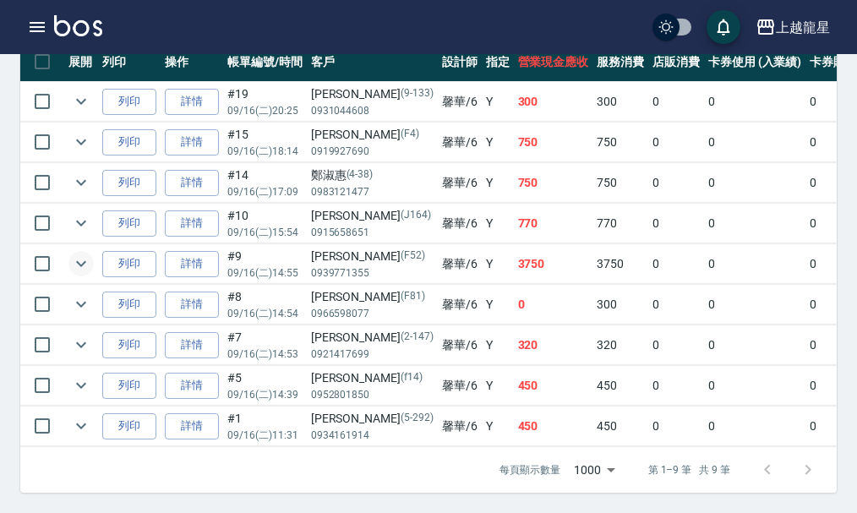
scroll to position [0, 0]
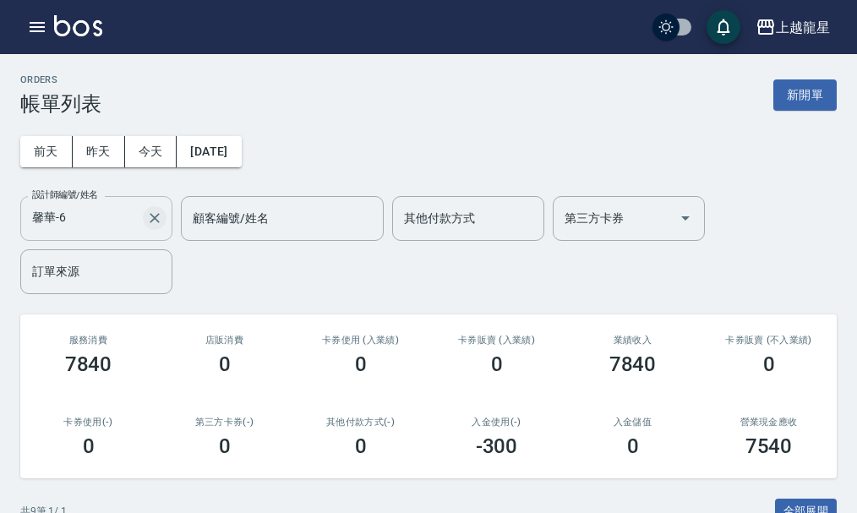
click at [156, 221] on icon "Clear" at bounding box center [155, 218] width 10 height 10
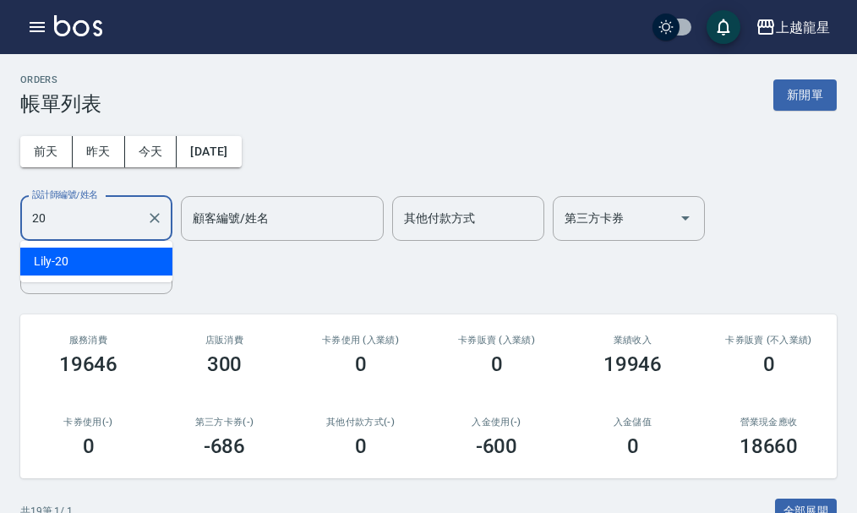
click at [67, 260] on span "Lily -20" at bounding box center [51, 262] width 35 height 18
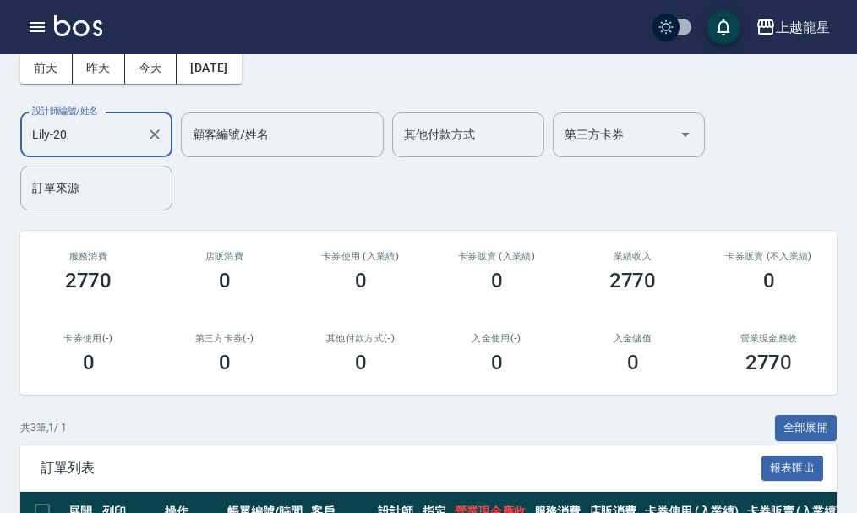
scroll to position [302, 0]
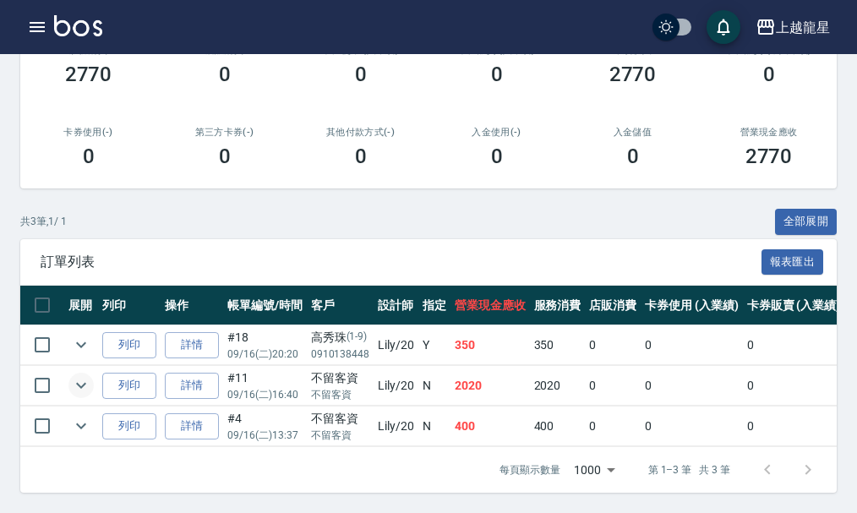
type input "Lily-20"
click at [75, 375] on icon "expand row" at bounding box center [81, 385] width 20 height 20
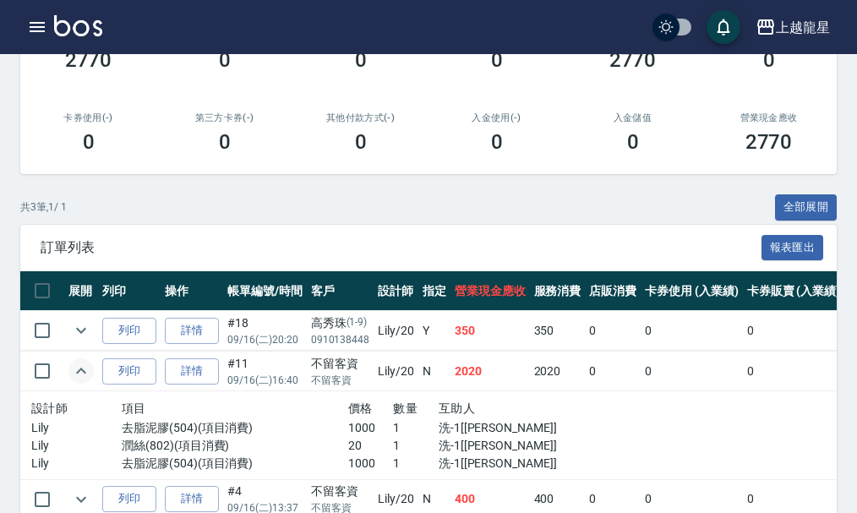
scroll to position [390, 0]
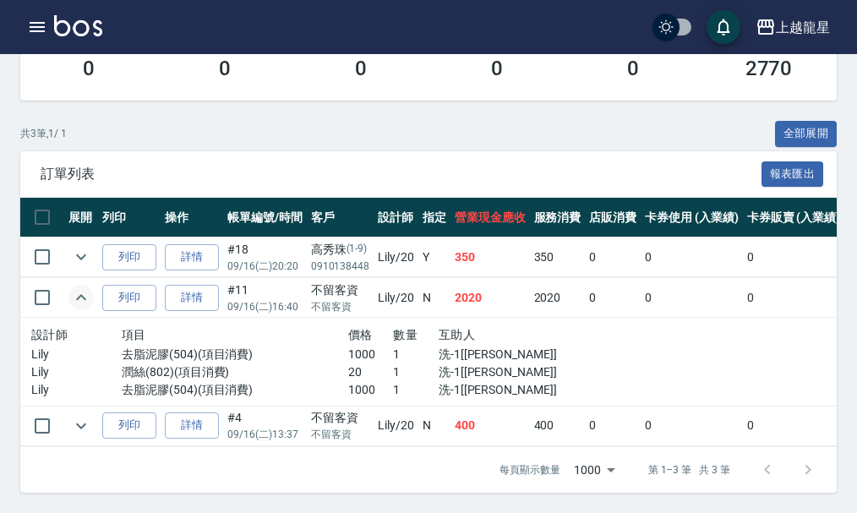
click at [88, 287] on icon "expand row" at bounding box center [81, 297] width 20 height 20
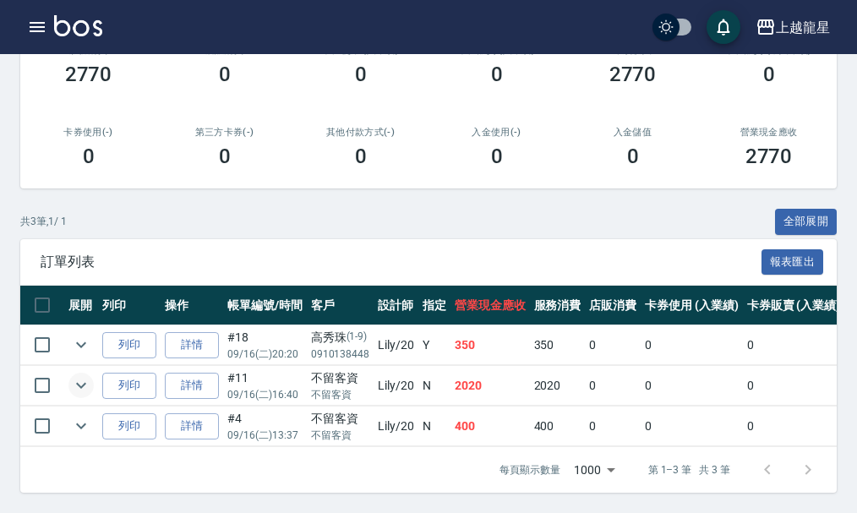
scroll to position [302, 0]
click at [32, 18] on icon "button" at bounding box center [37, 27] width 20 height 20
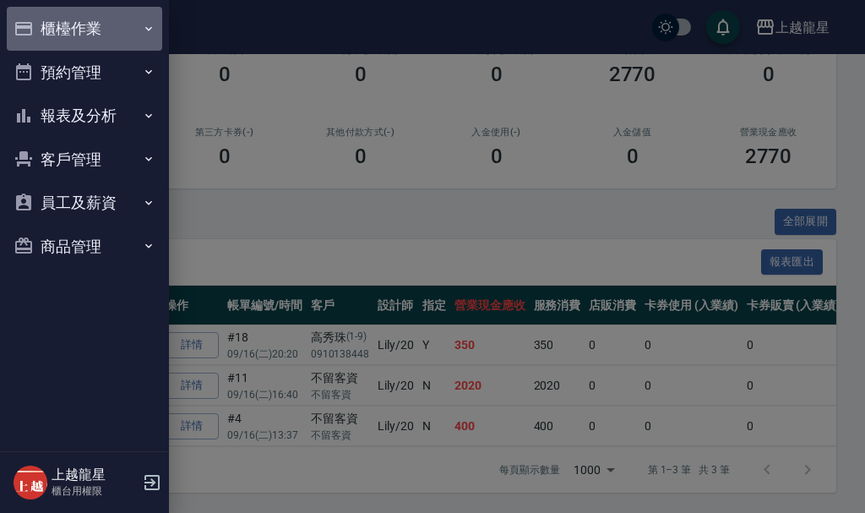
drag, startPoint x: 65, startPoint y: 30, endPoint x: 76, endPoint y: 67, distance: 38.8
click at [66, 32] on button "櫃檯作業" at bounding box center [84, 29] width 155 height 44
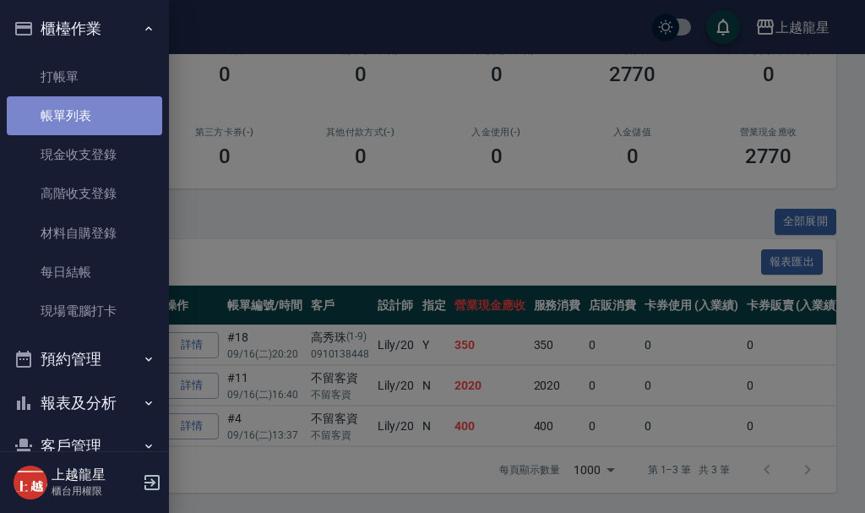
click at [146, 121] on link "帳單列表" at bounding box center [84, 115] width 155 height 39
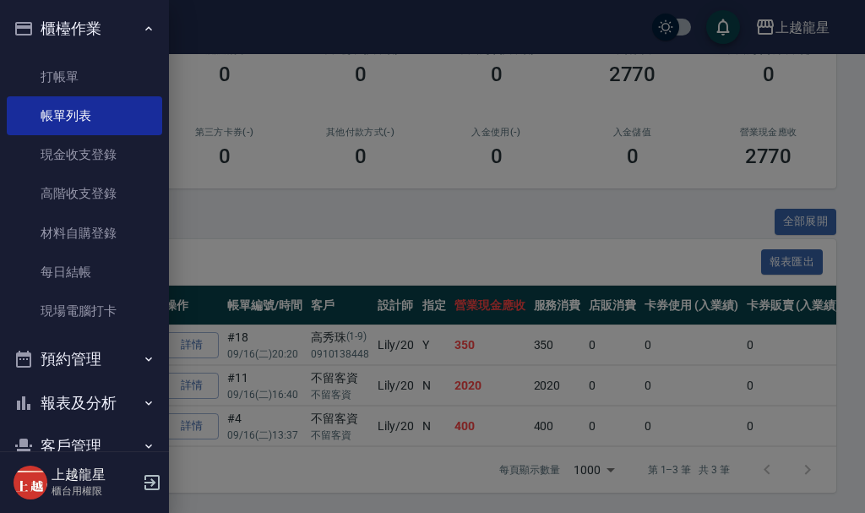
click at [313, 185] on div at bounding box center [432, 256] width 865 height 513
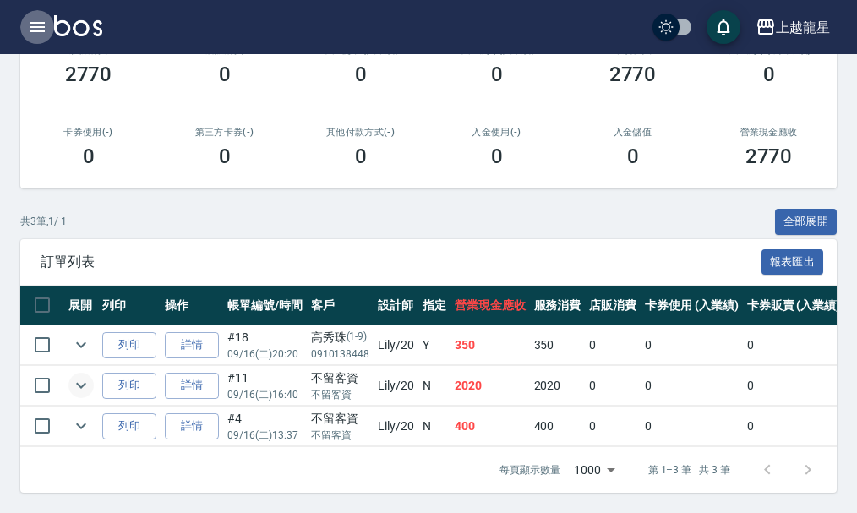
click at [36, 33] on icon "button" at bounding box center [37, 27] width 20 height 20
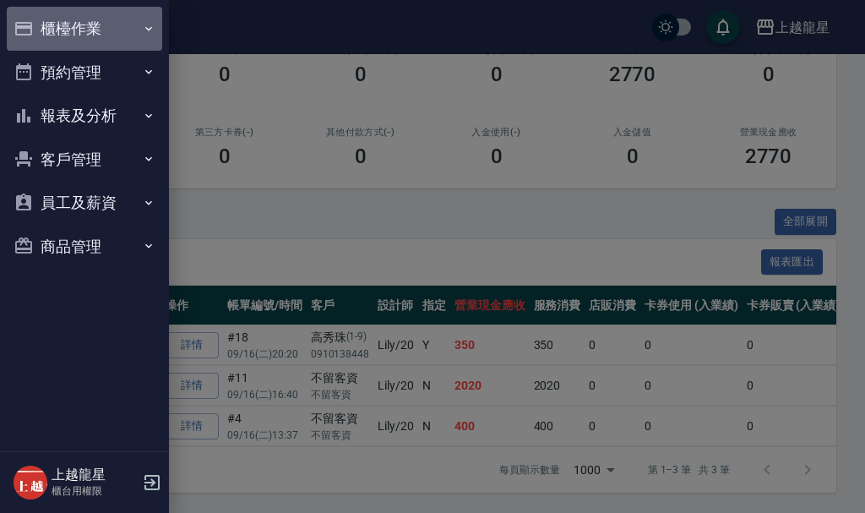
click at [63, 27] on button "櫃檯作業" at bounding box center [84, 29] width 155 height 44
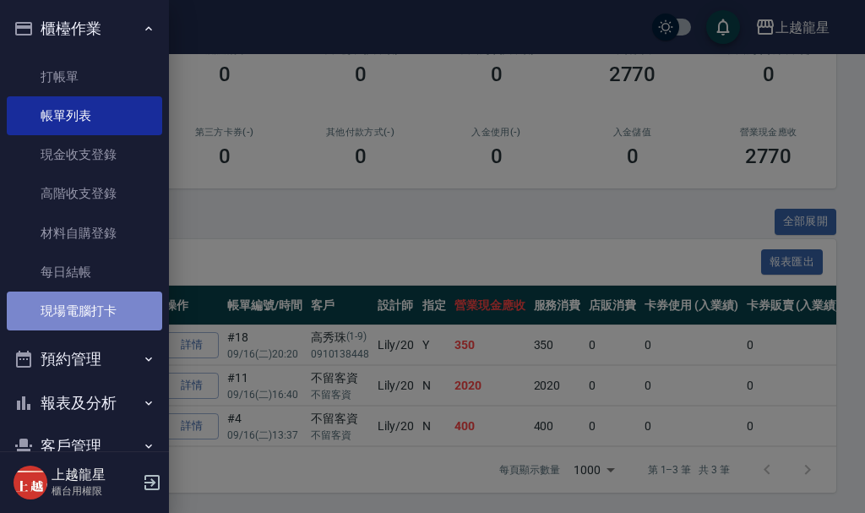
click at [99, 321] on link "現場電腦打卡" at bounding box center [84, 311] width 155 height 39
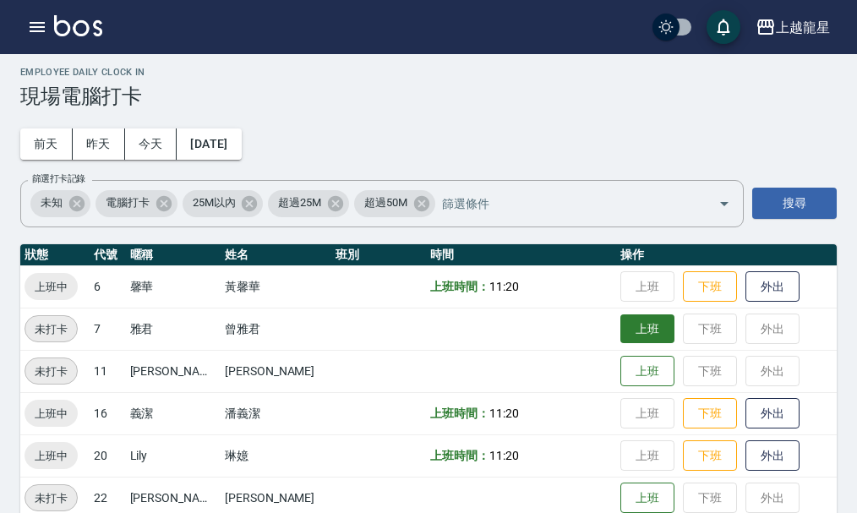
scroll to position [35, 0]
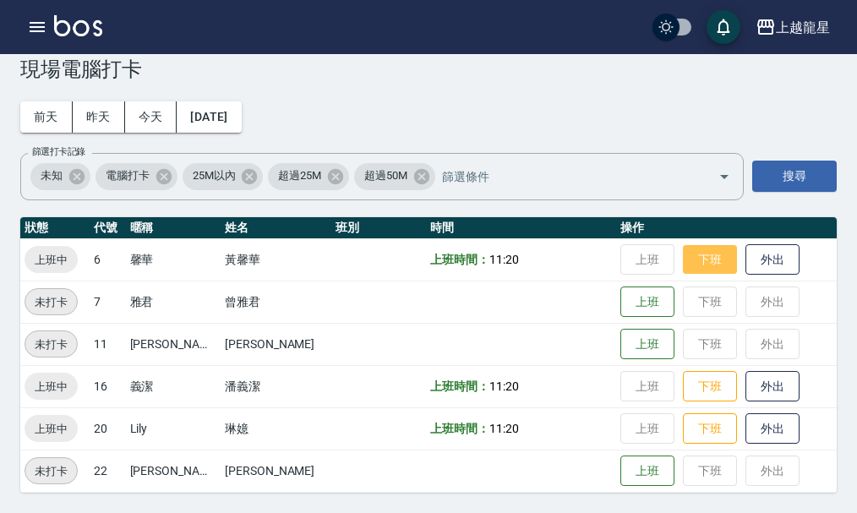
click at [703, 270] on button "下班" at bounding box center [710, 260] width 54 height 30
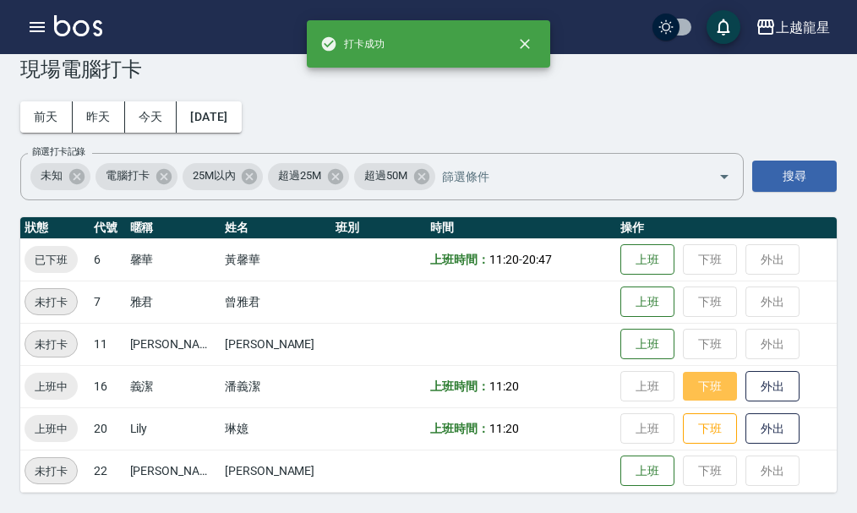
click at [683, 380] on button "下班" at bounding box center [710, 387] width 54 height 30
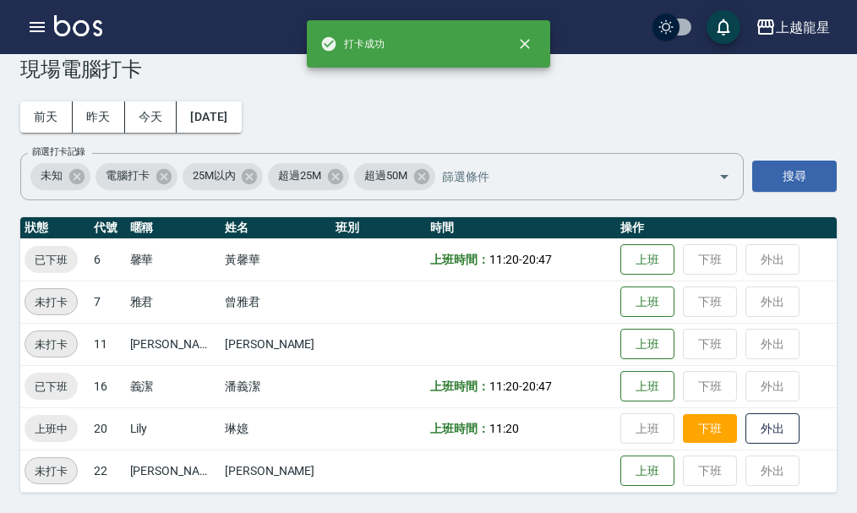
click at [683, 428] on button "下班" at bounding box center [710, 429] width 54 height 30
